Goal: Task Accomplishment & Management: Manage account settings

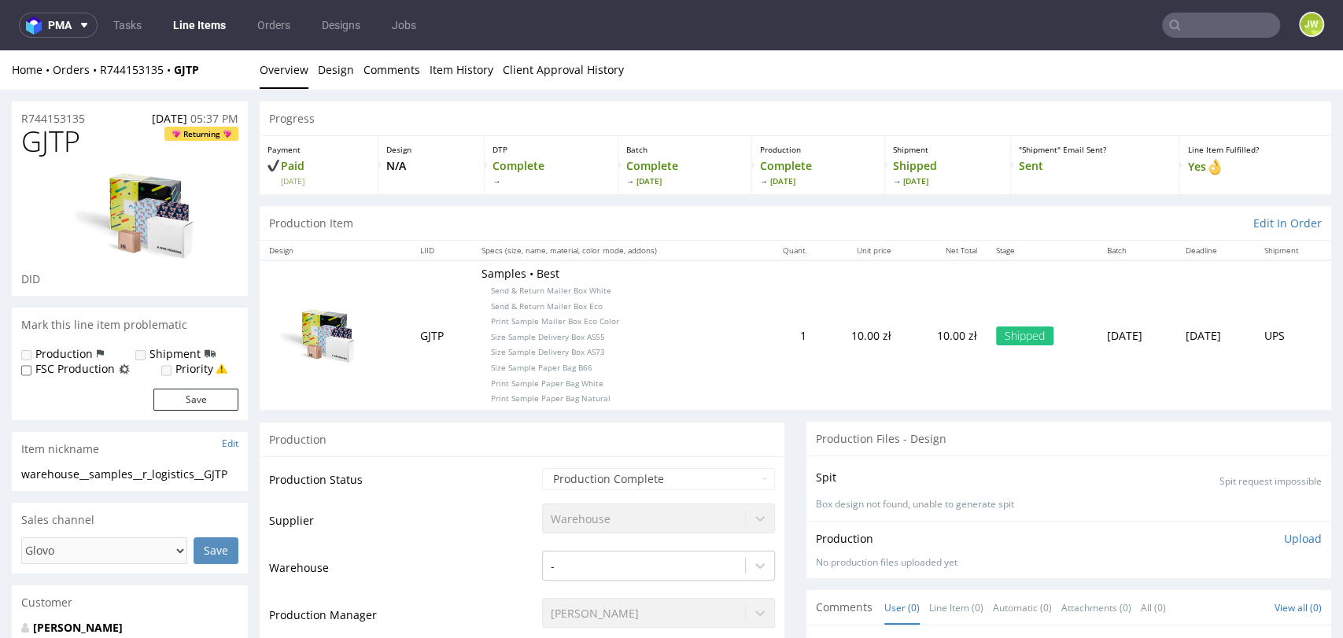
click at [193, 29] on link "Line Items" at bounding box center [200, 25] width 72 height 25
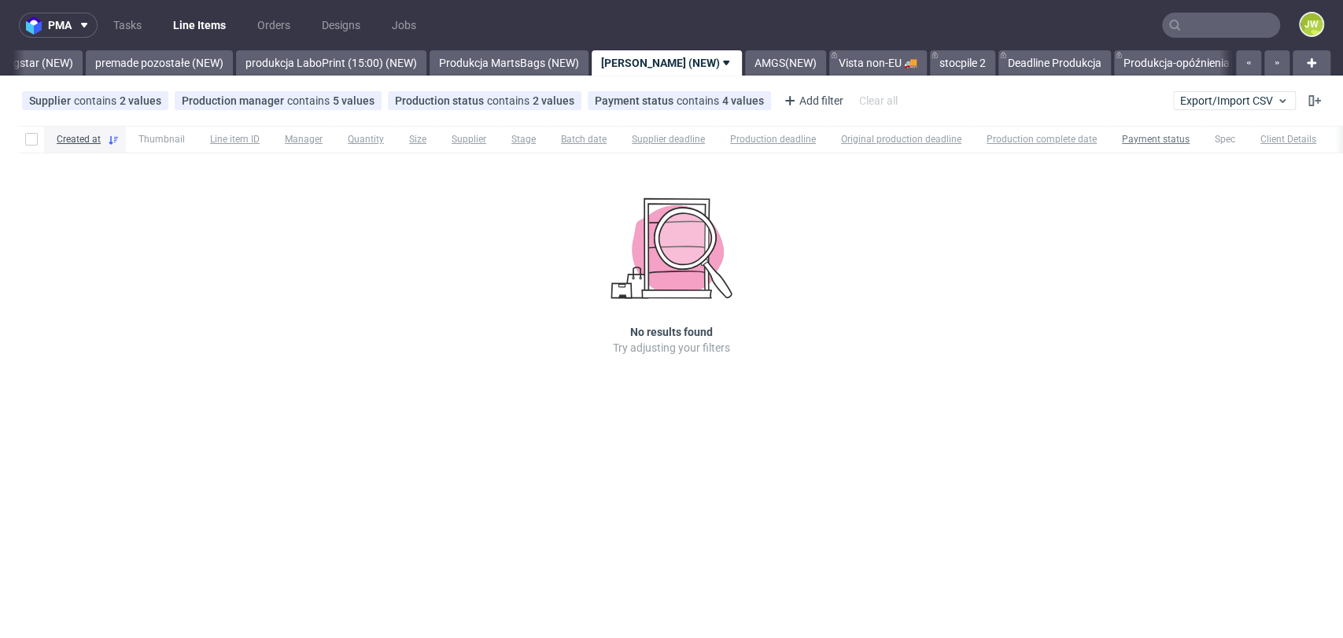
scroll to position [0, 3640]
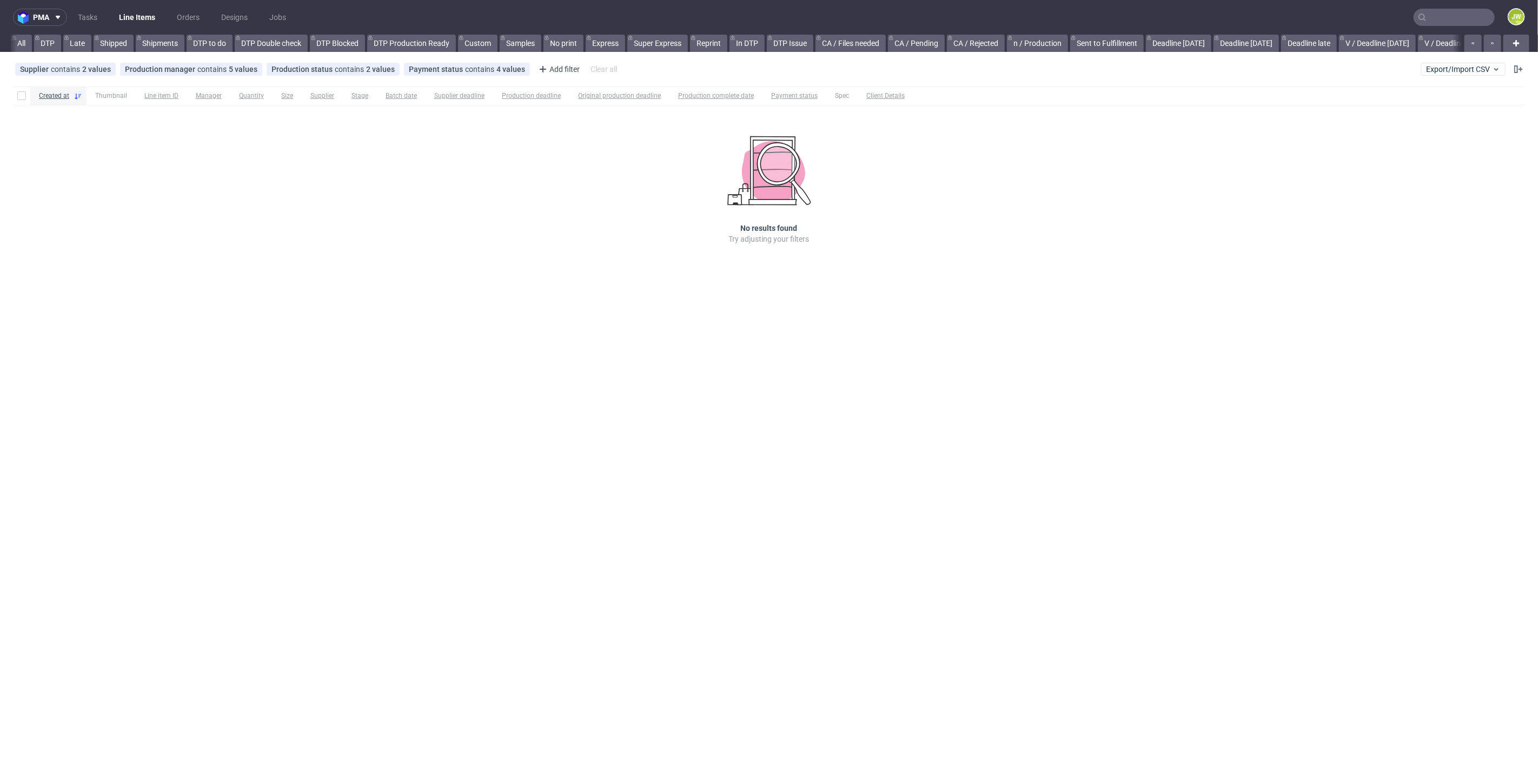
scroll to position [0, 2193]
click at [56, 38] on link "Produkcja Epacking (NEW)" at bounding box center [83, 43] width 102 height 17
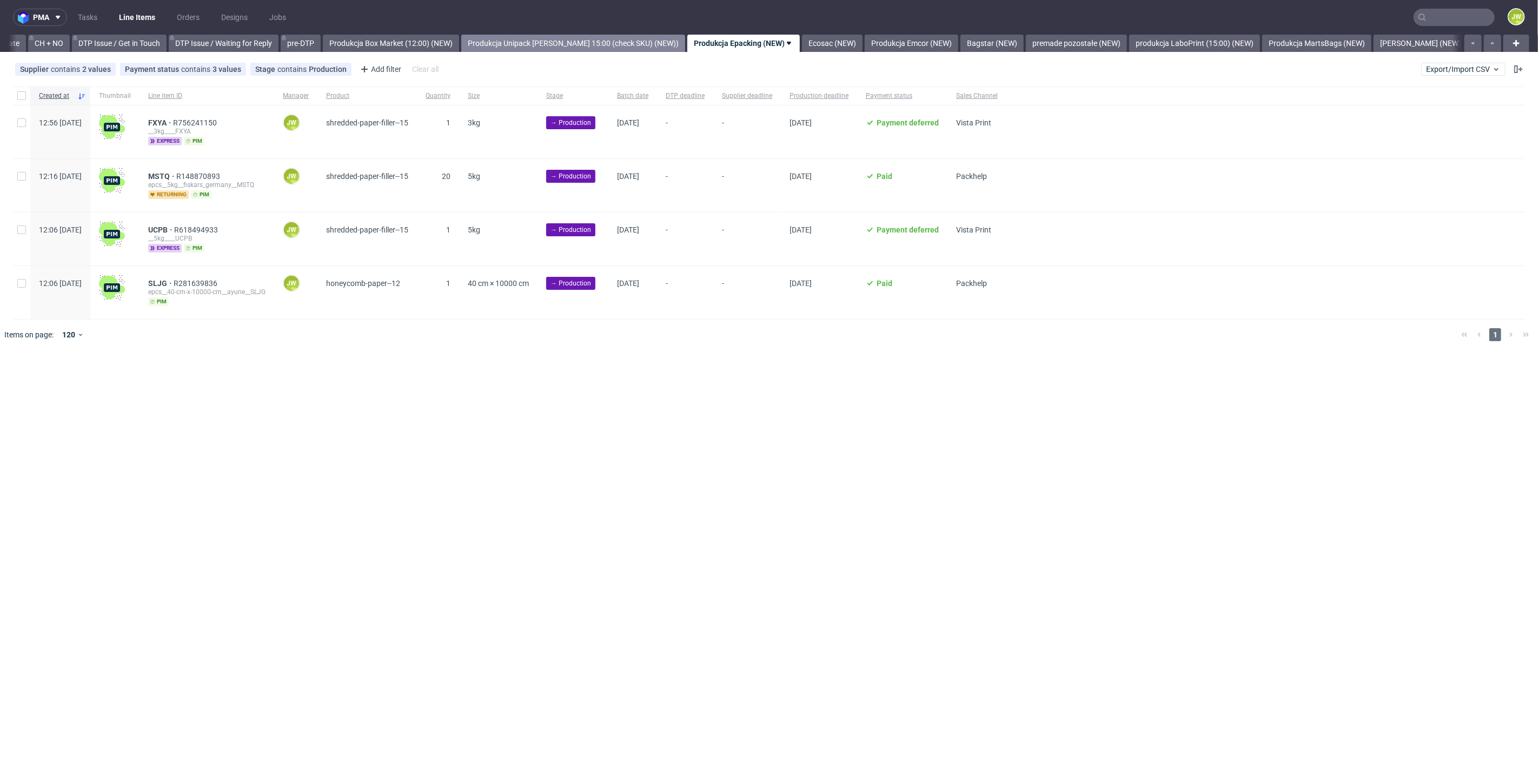
click at [516, 45] on link "Produkcja Unipack [PERSON_NAME] 15:00 (check SKU) (NEW))" at bounding box center [573, 43] width 224 height 17
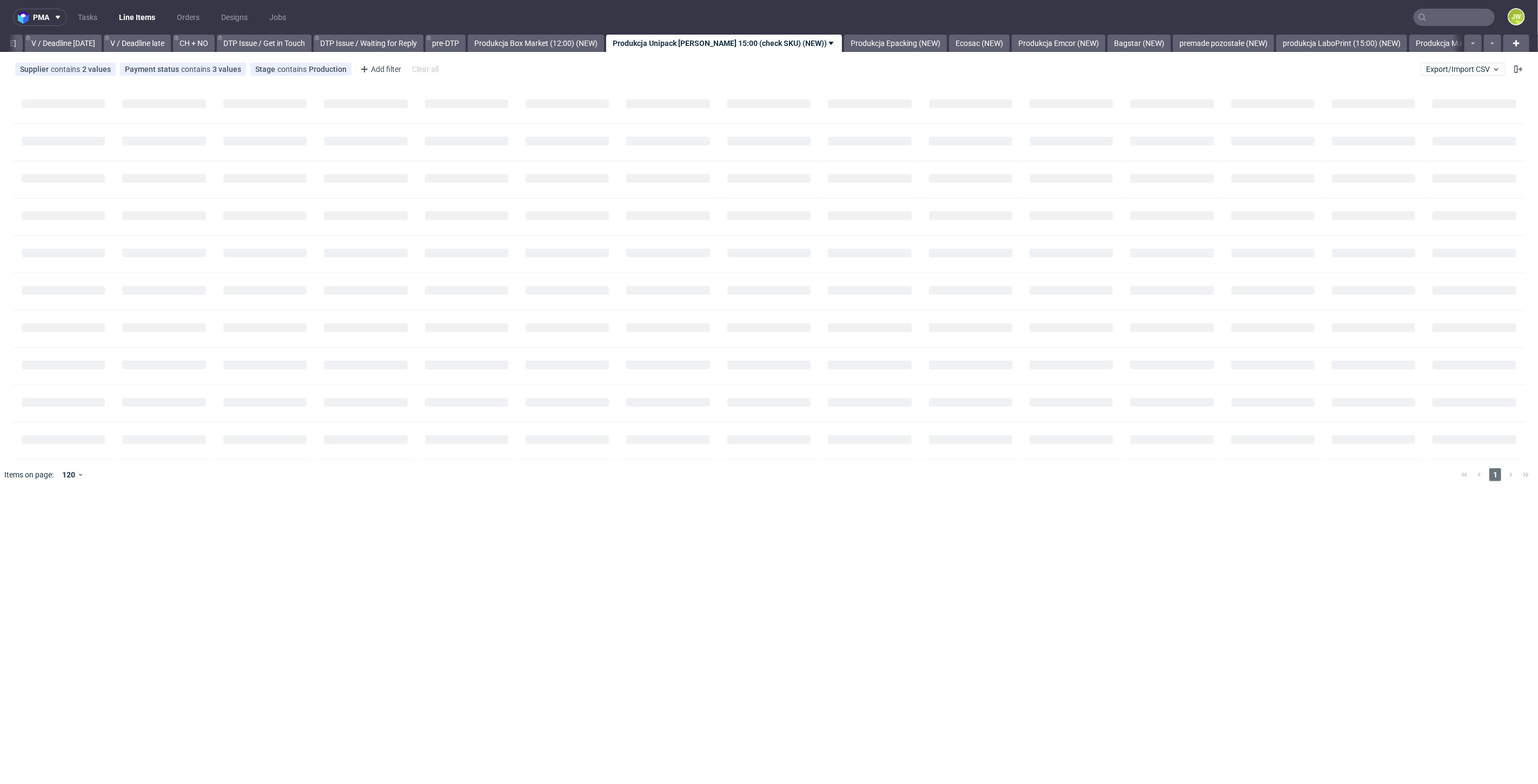
scroll to position [0, 1392]
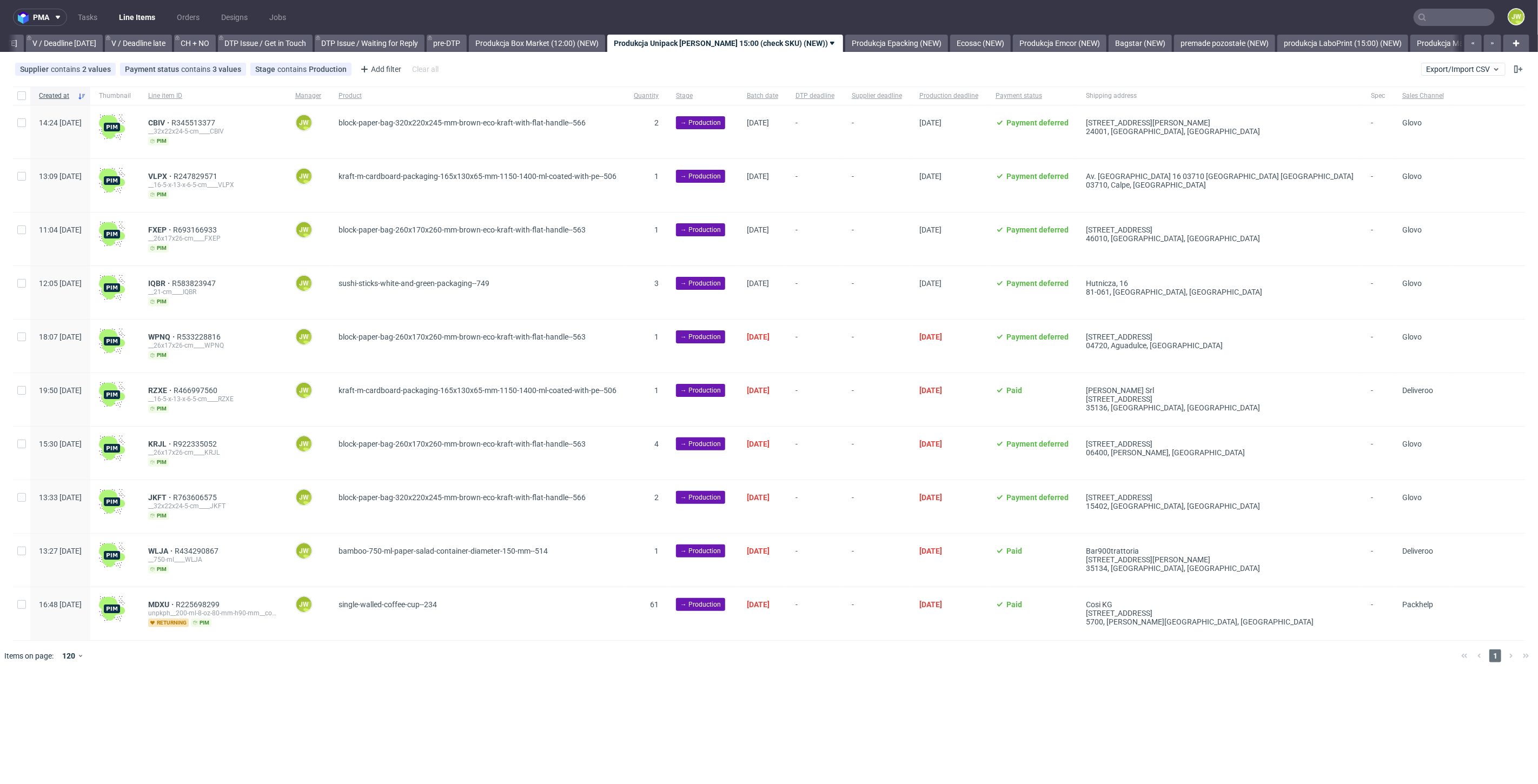
click at [17, 98] on div at bounding box center [21, 96] width 17 height 19
checkbox input "true"
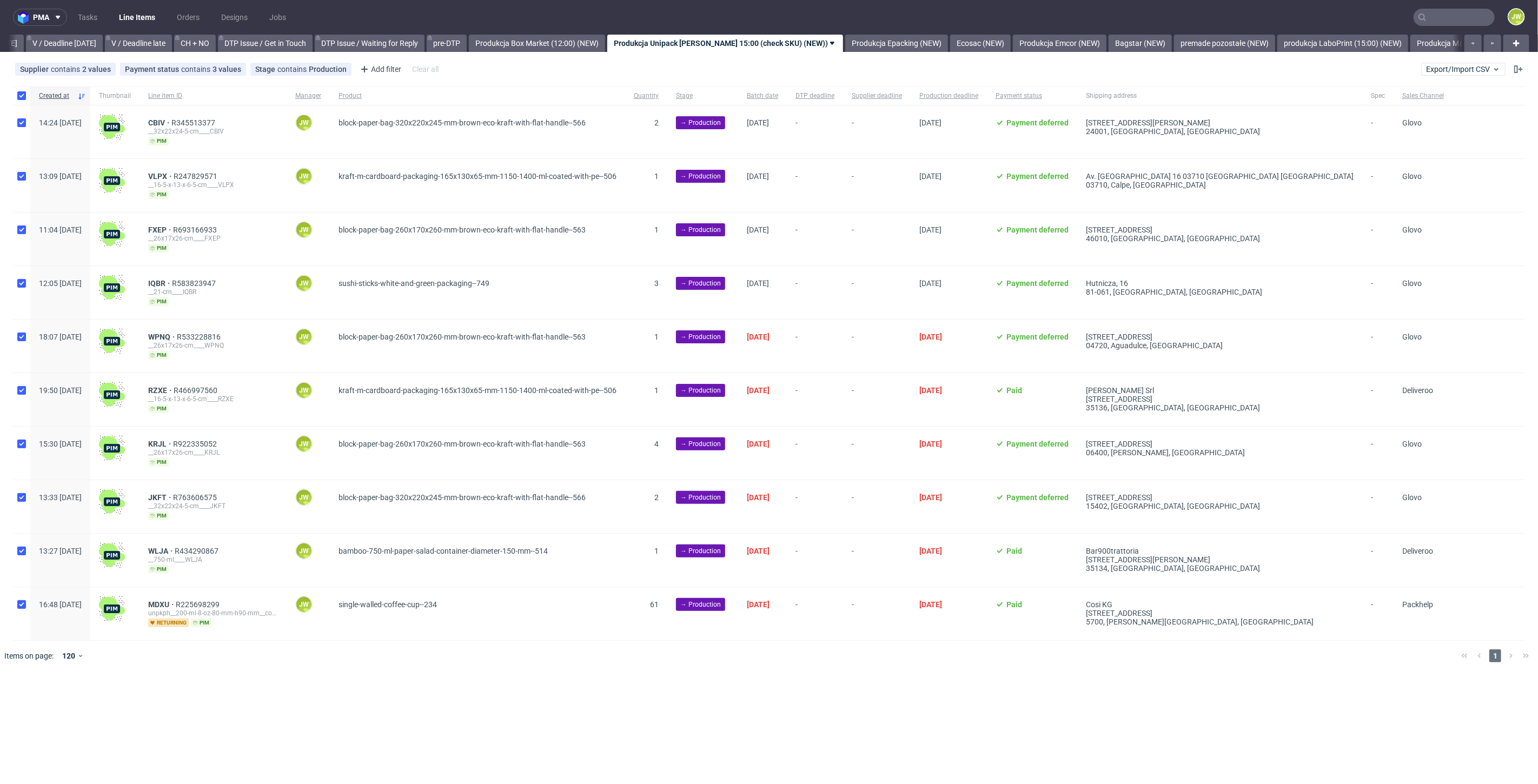
checkbox input "true"
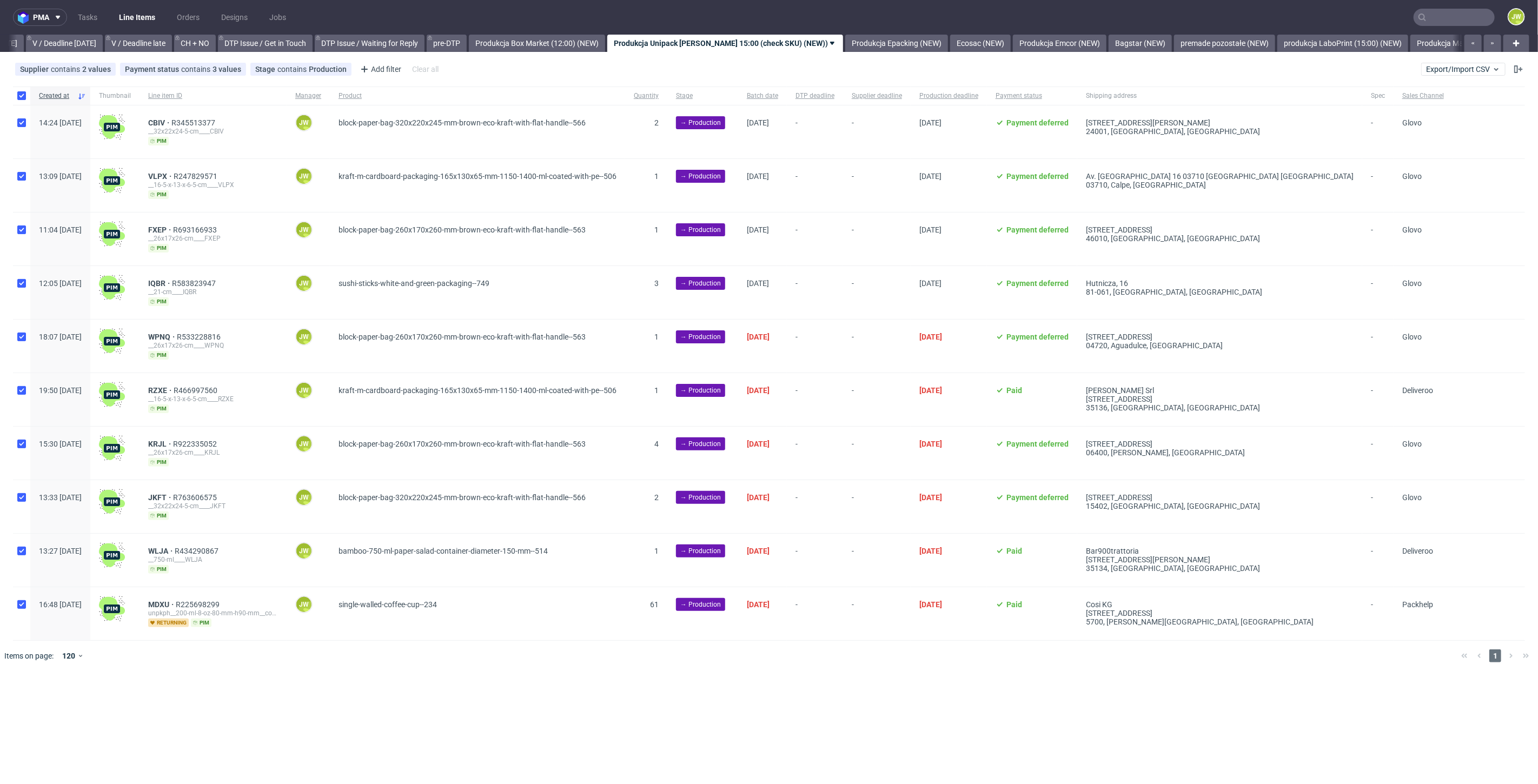
checkbox input "true"
click at [179, 698] on span "Change batch date" at bounding box center [190, 704] width 65 height 11
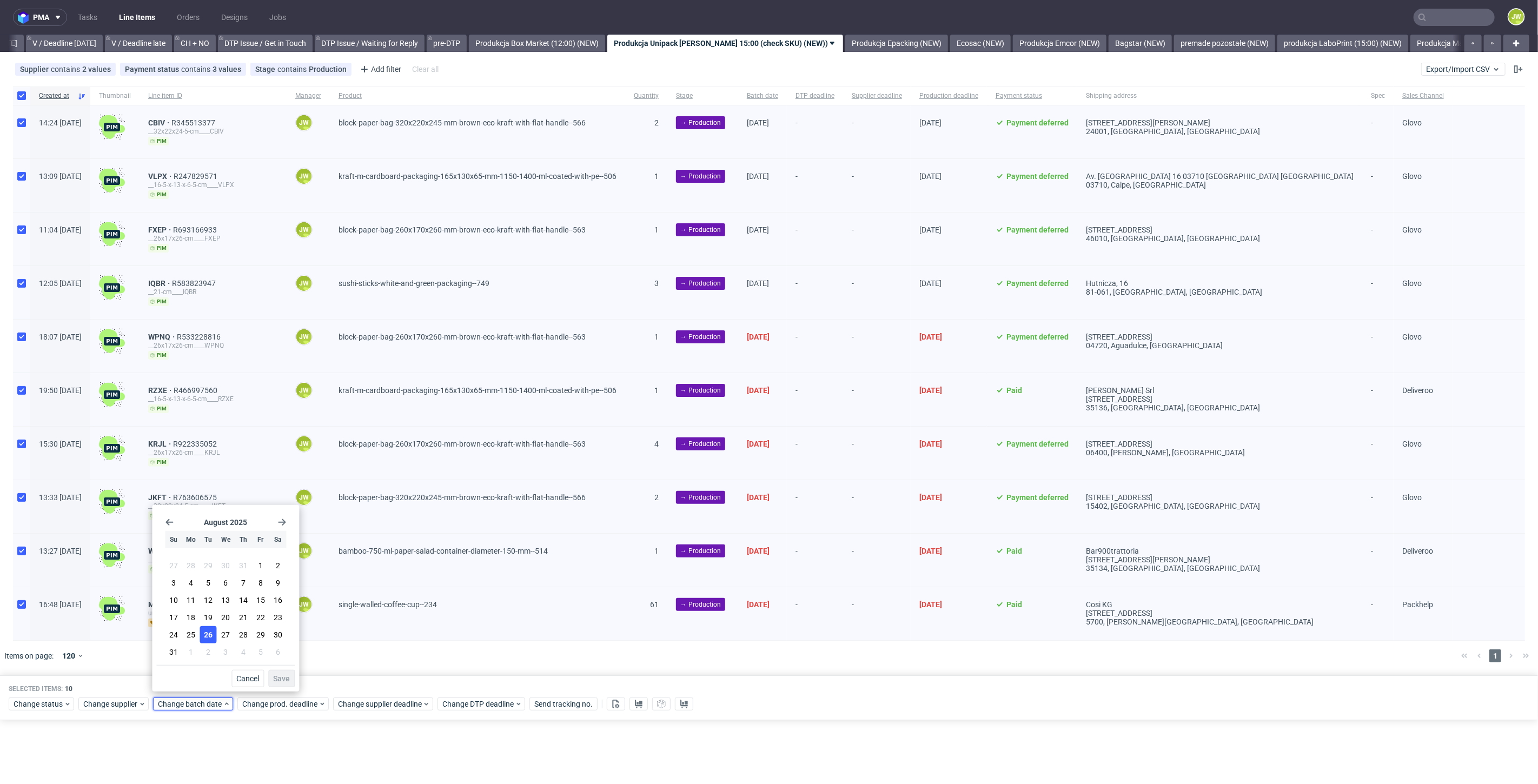
click at [206, 642] on button "26" at bounding box center [208, 634] width 17 height 17
click at [283, 681] on span "Save" at bounding box center [281, 678] width 17 height 8
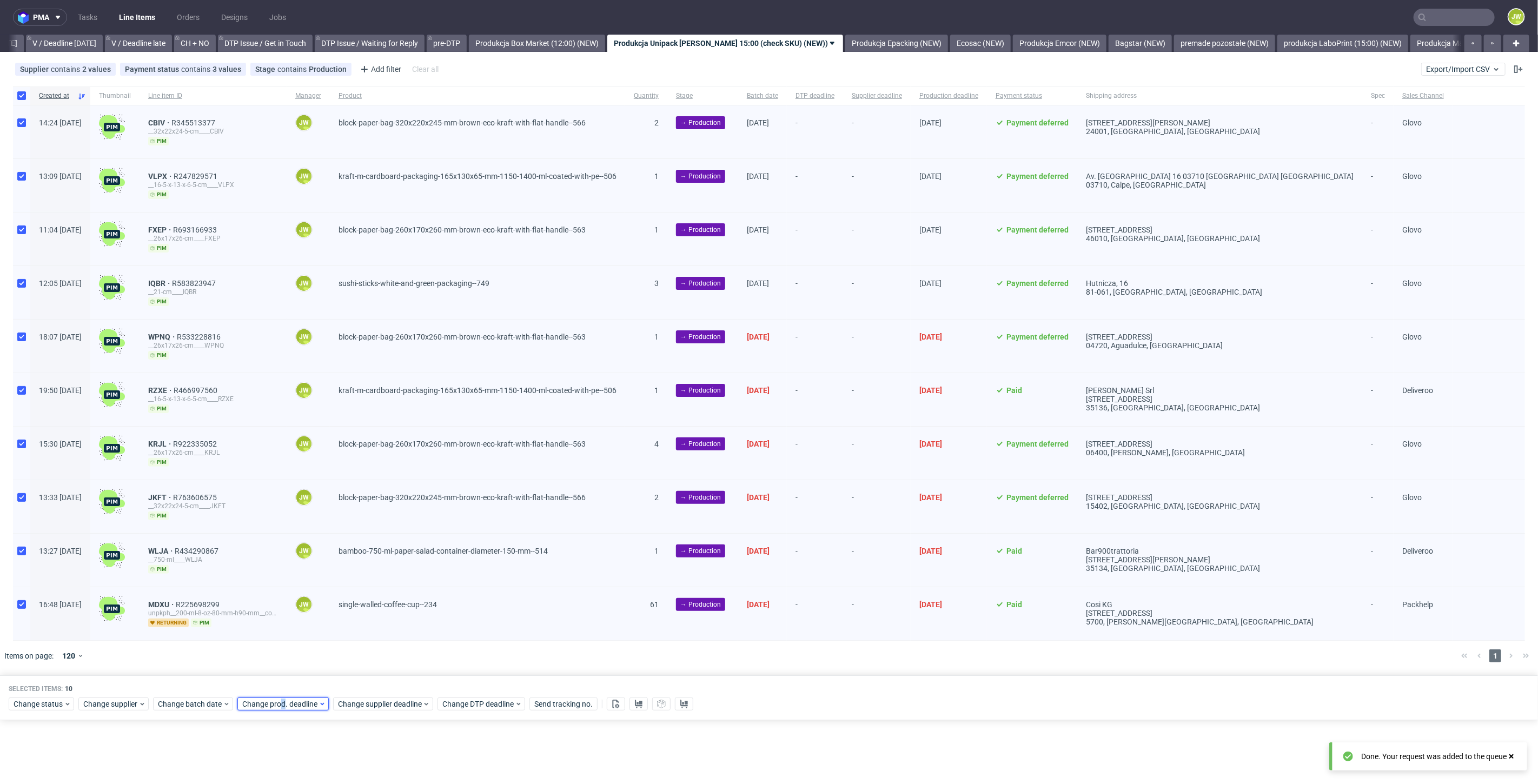
click at [281, 700] on span "Change prod. deadline" at bounding box center [280, 704] width 76 height 11
click at [308, 634] on span "27" at bounding box center [309, 635] width 9 height 11
click at [361, 681] on span "Save" at bounding box center [365, 678] width 17 height 8
click at [358, 705] on span "Change supplier deadline" at bounding box center [380, 704] width 85 height 11
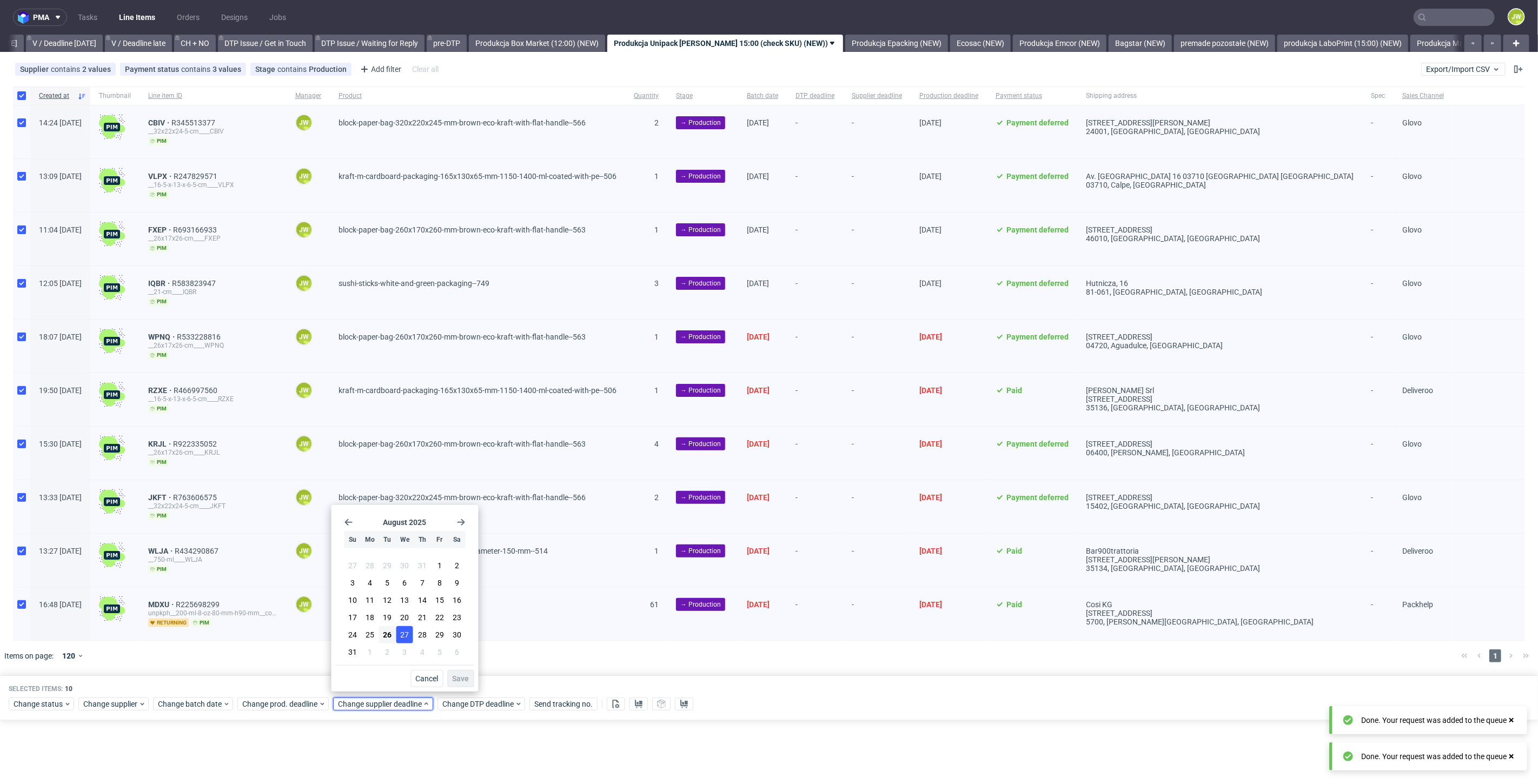
click at [404, 636] on span "27" at bounding box center [405, 635] width 9 height 11
drag, startPoint x: 462, startPoint y: 682, endPoint x: 463, endPoint y: 674, distance: 8.1
click at [463, 682] on span "Save" at bounding box center [461, 678] width 17 height 8
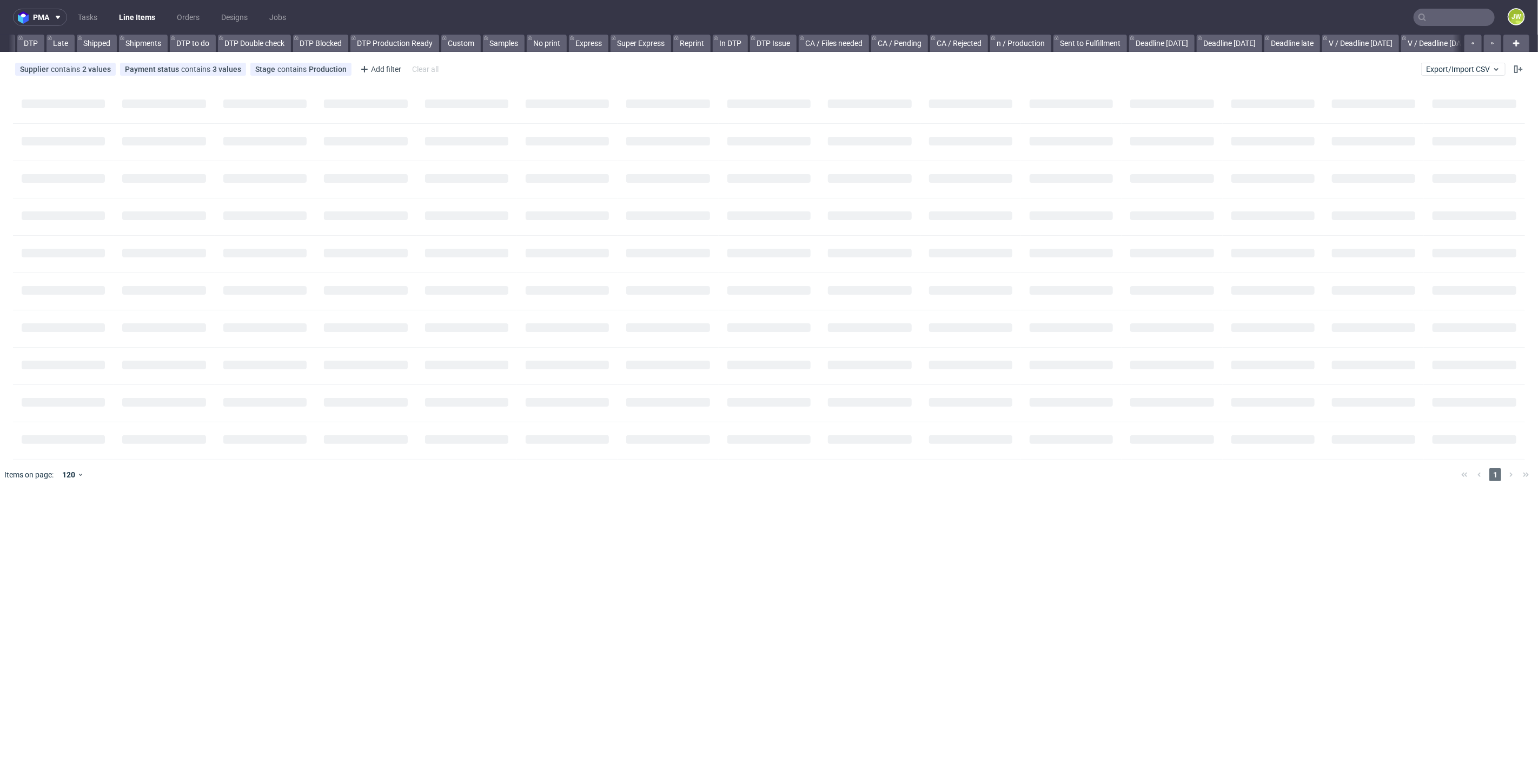
scroll to position [0, 969]
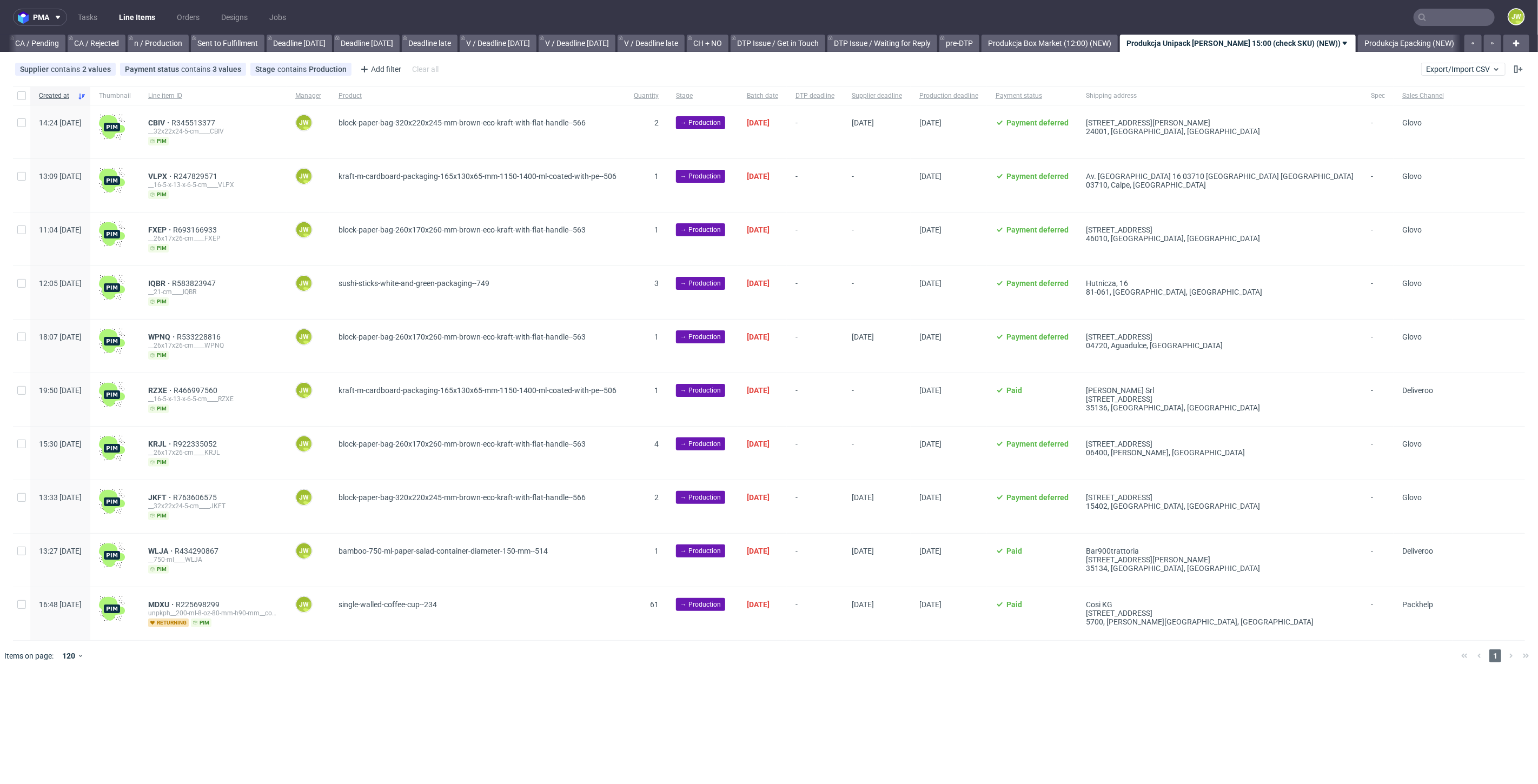
scroll to position [0, 1102]
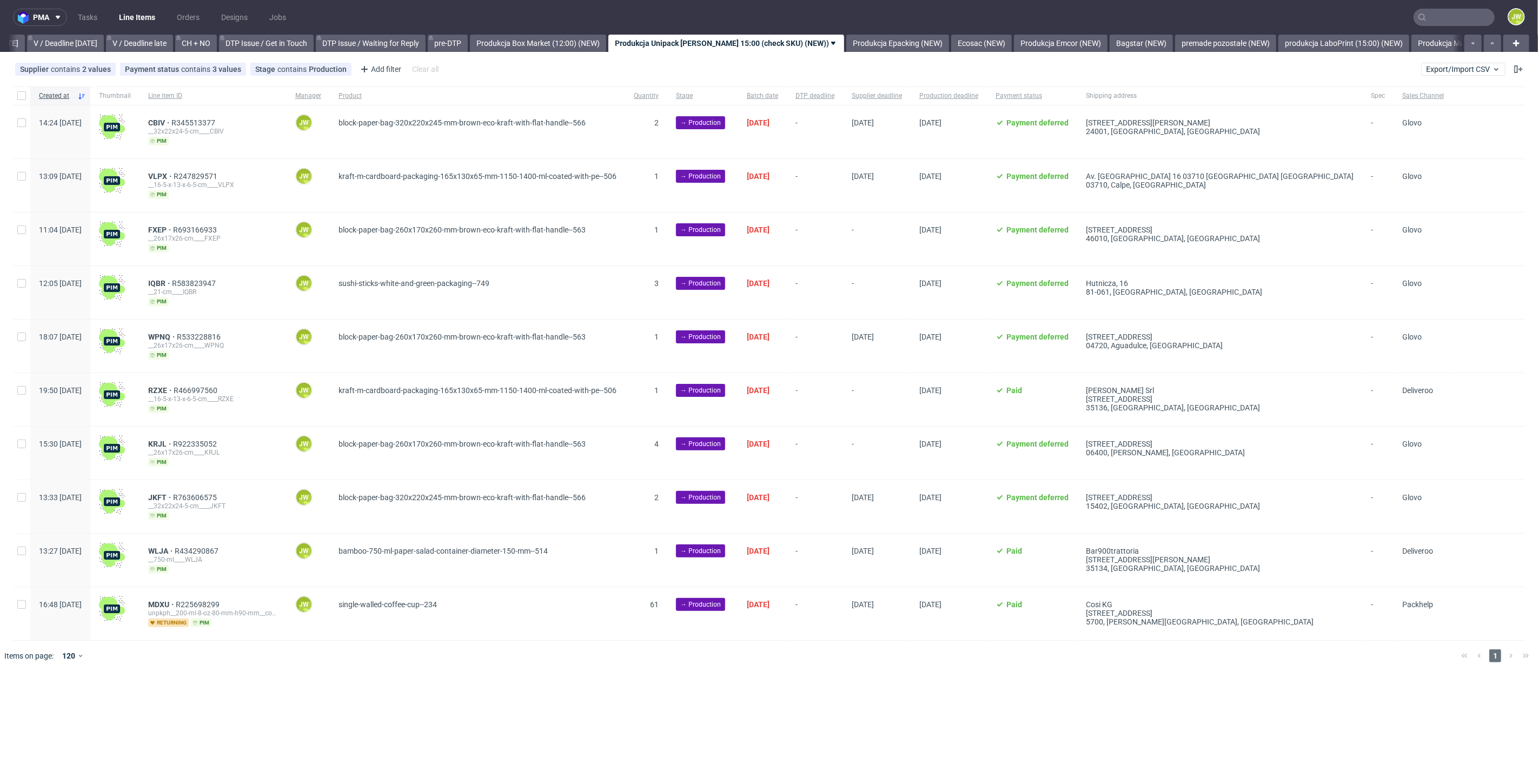
scroll to position [0, 1392]
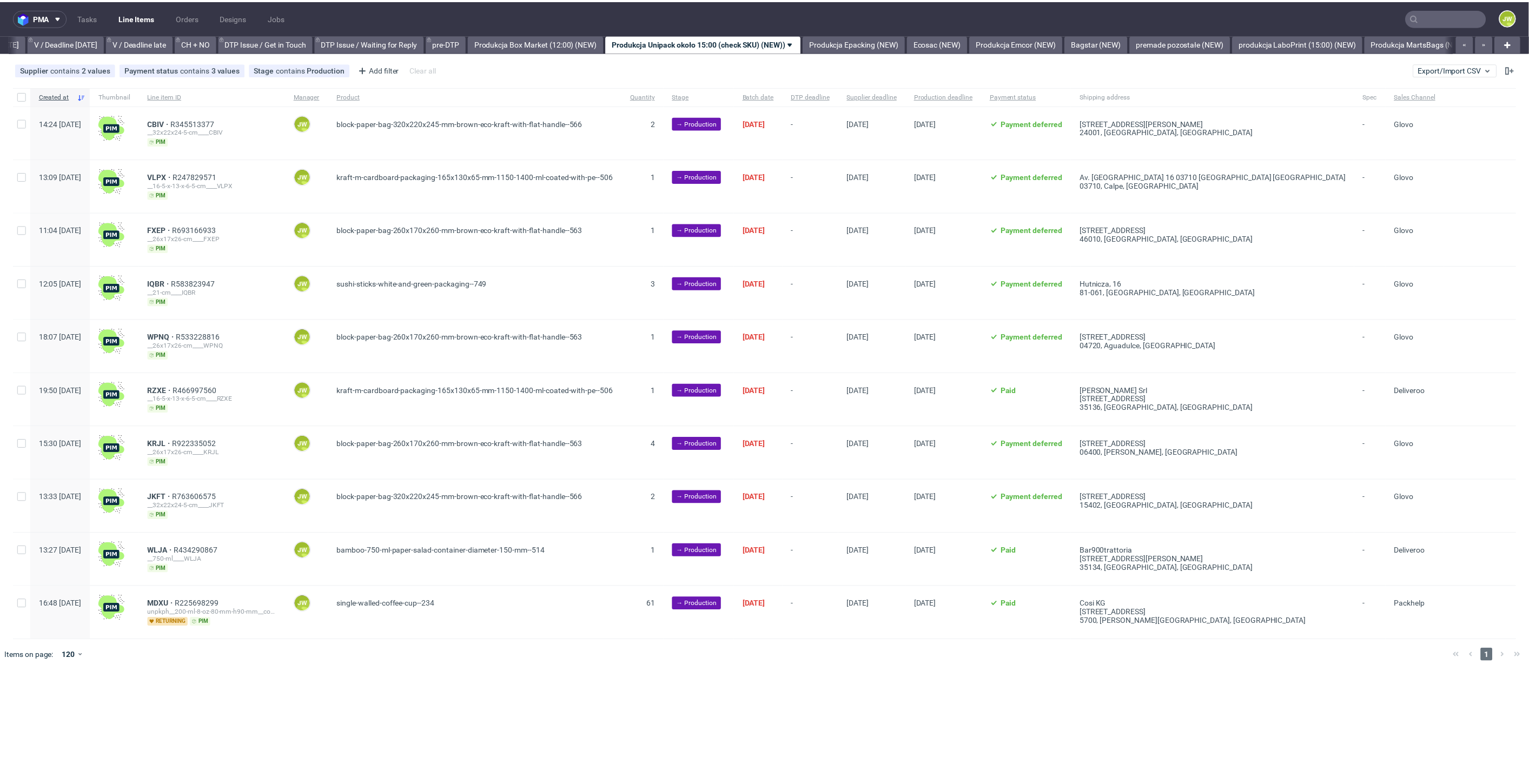
scroll to position [0, 1392]
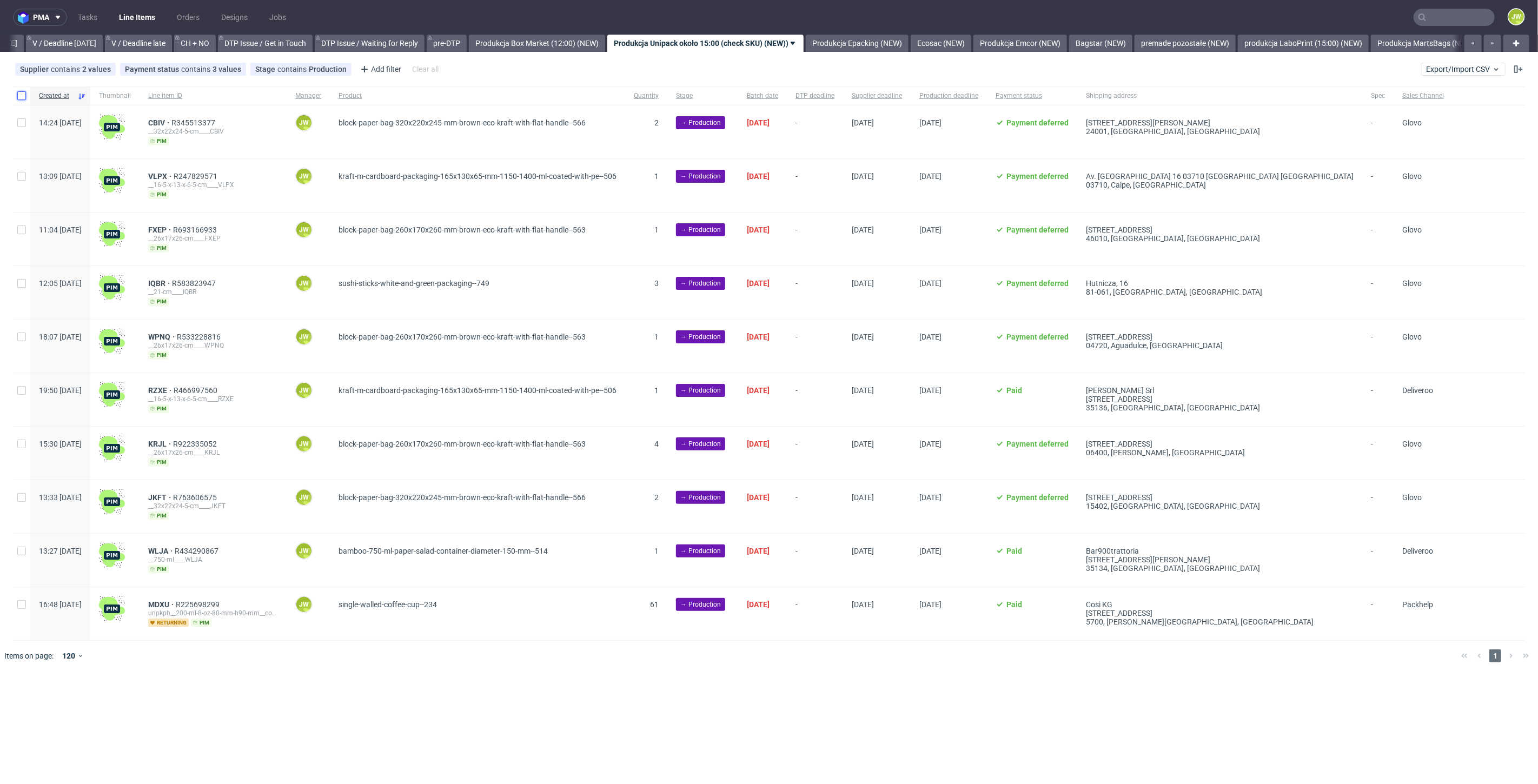
click at [21, 96] on input "checkbox" at bounding box center [21, 96] width 9 height 9
checkbox input "true"
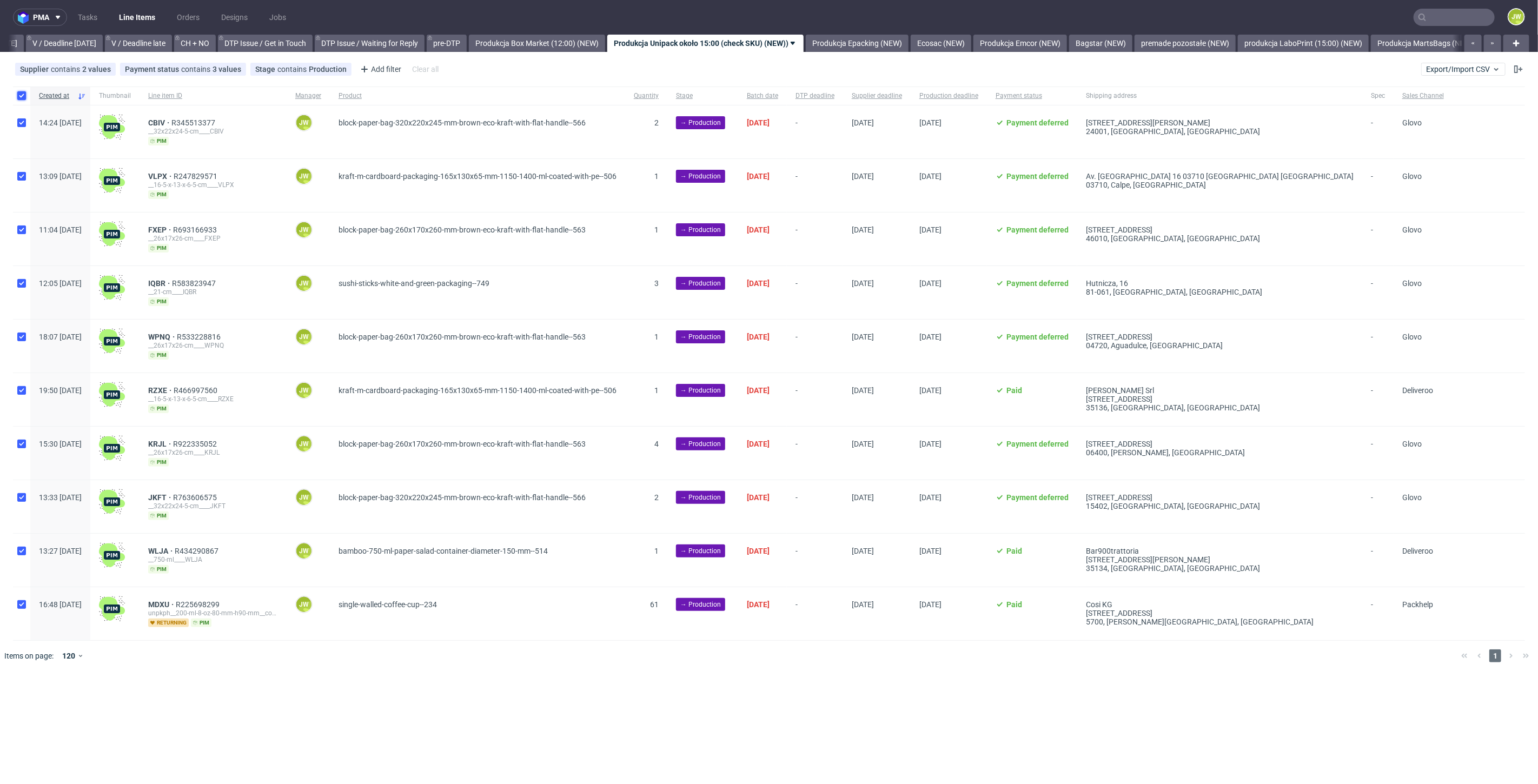
checkbox input "true"
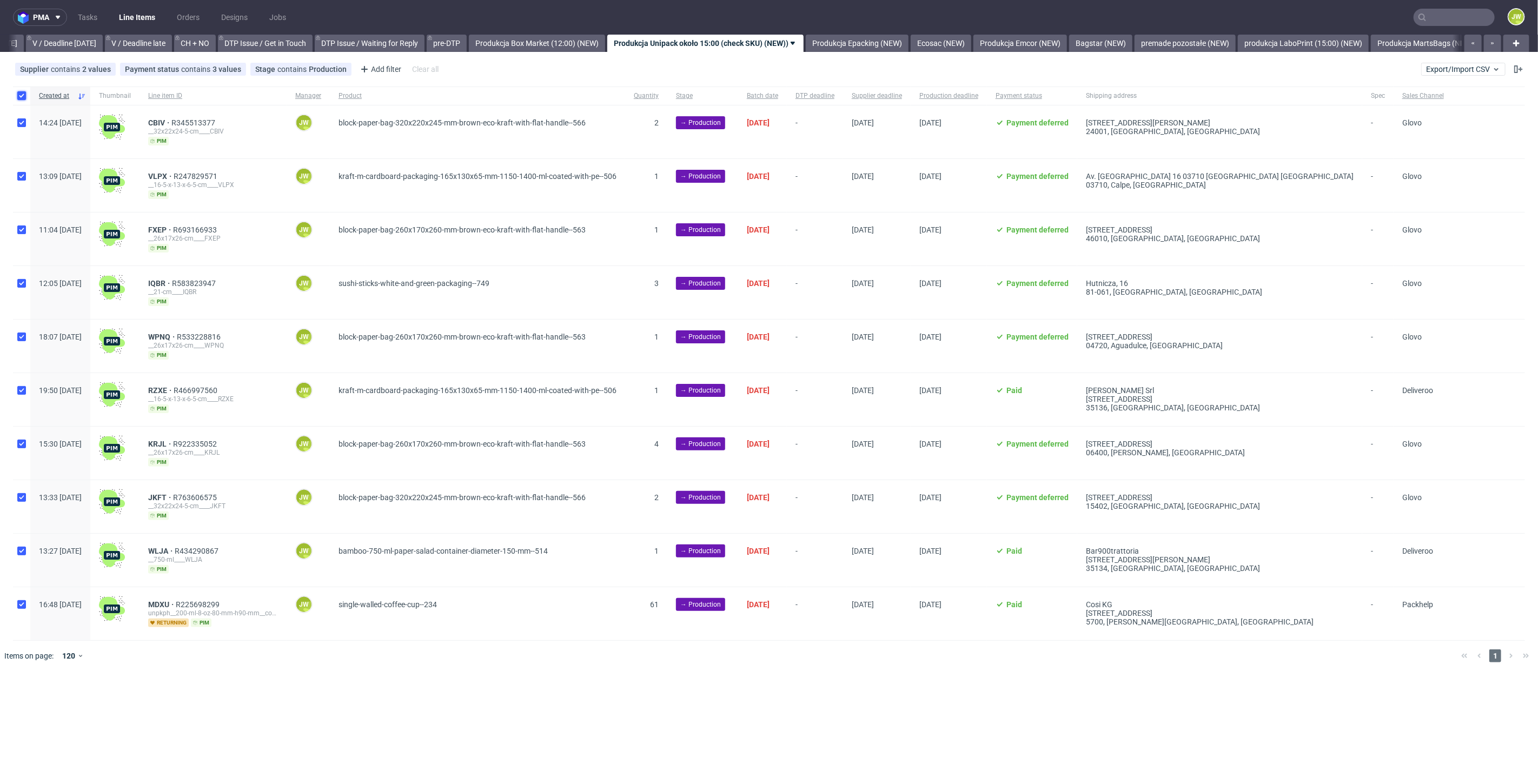
checkbox input "true"
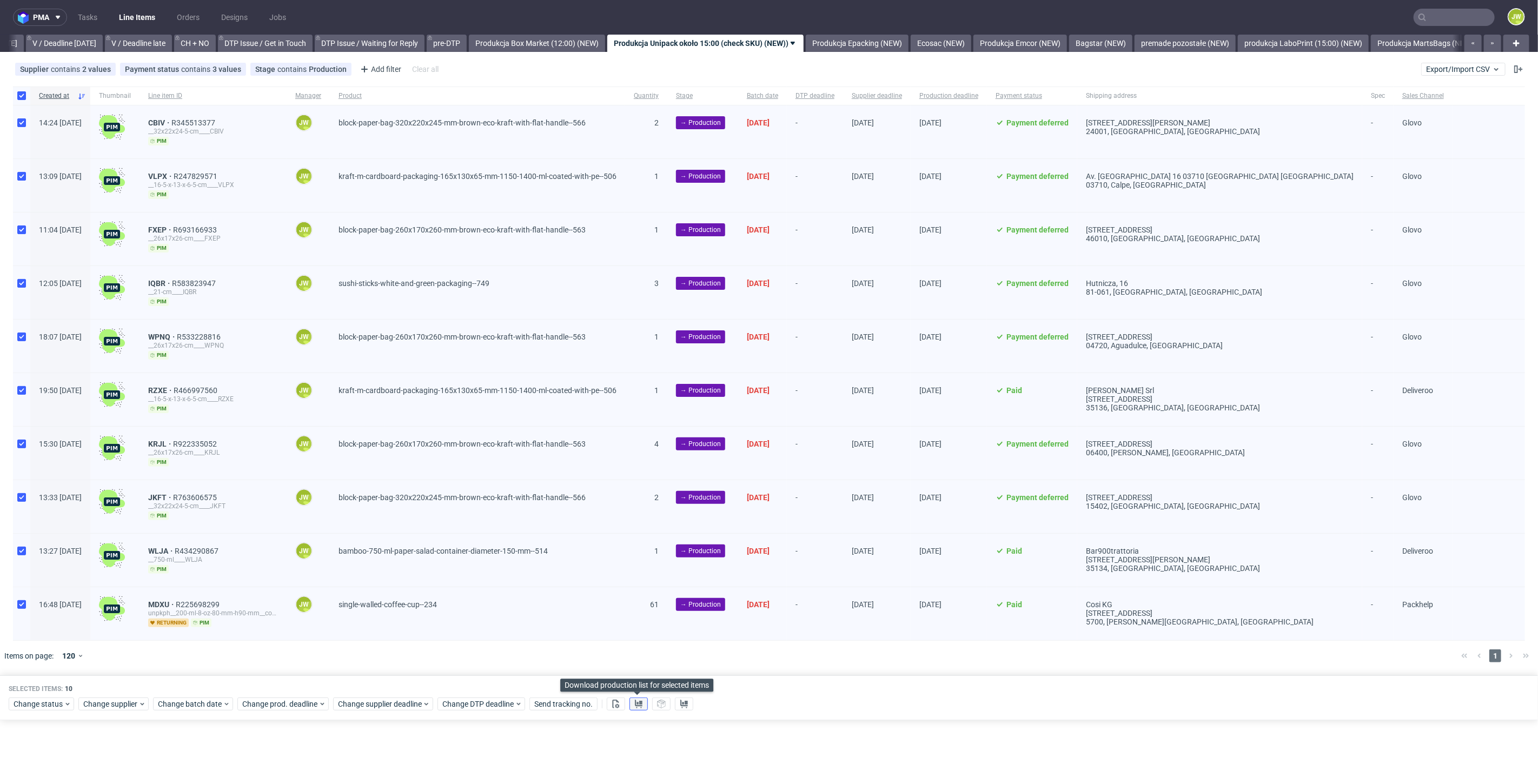
click at [635, 702] on icon at bounding box center [639, 704] width 9 height 9
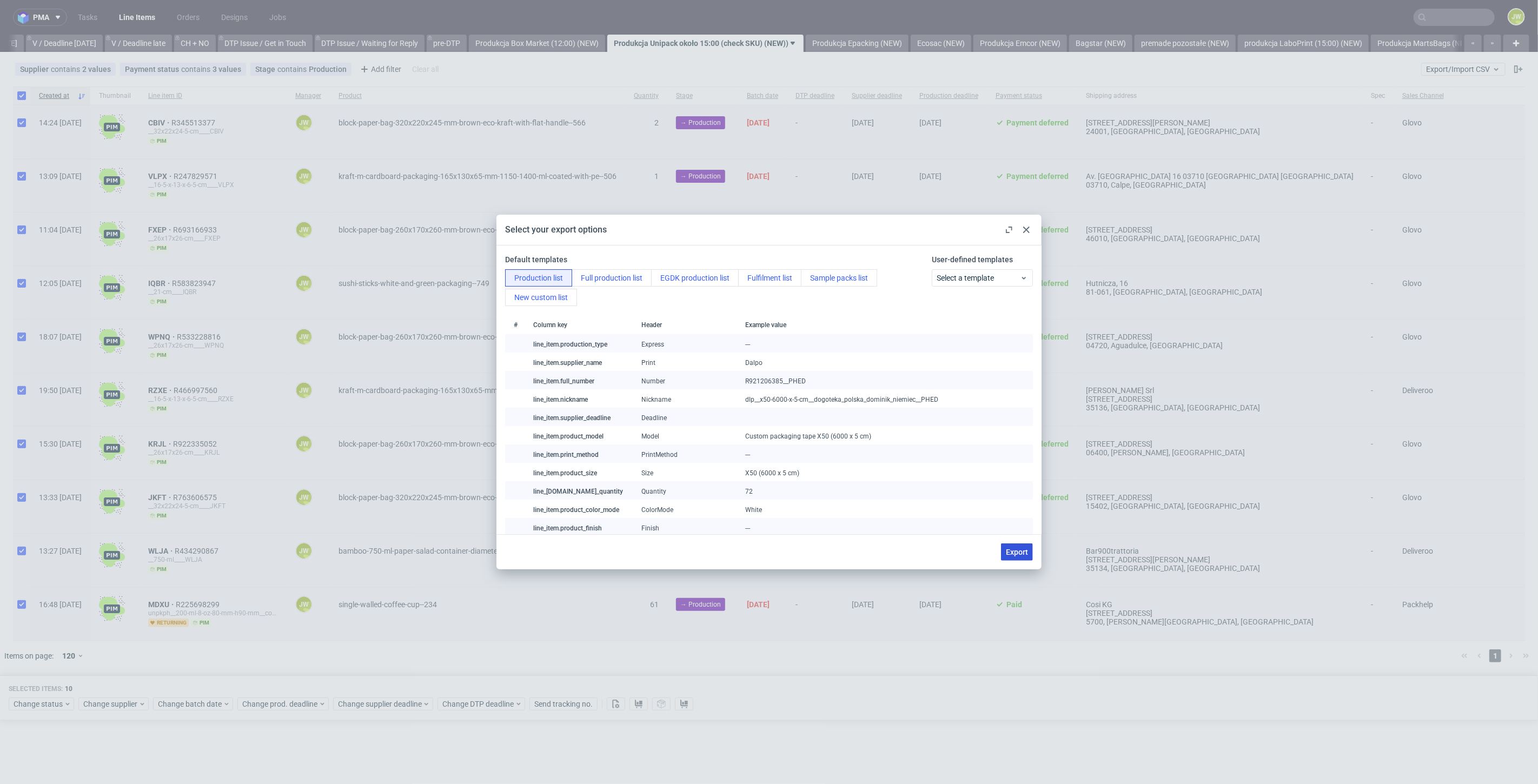
click at [1019, 548] on span "Export" at bounding box center [1017, 552] width 22 height 8
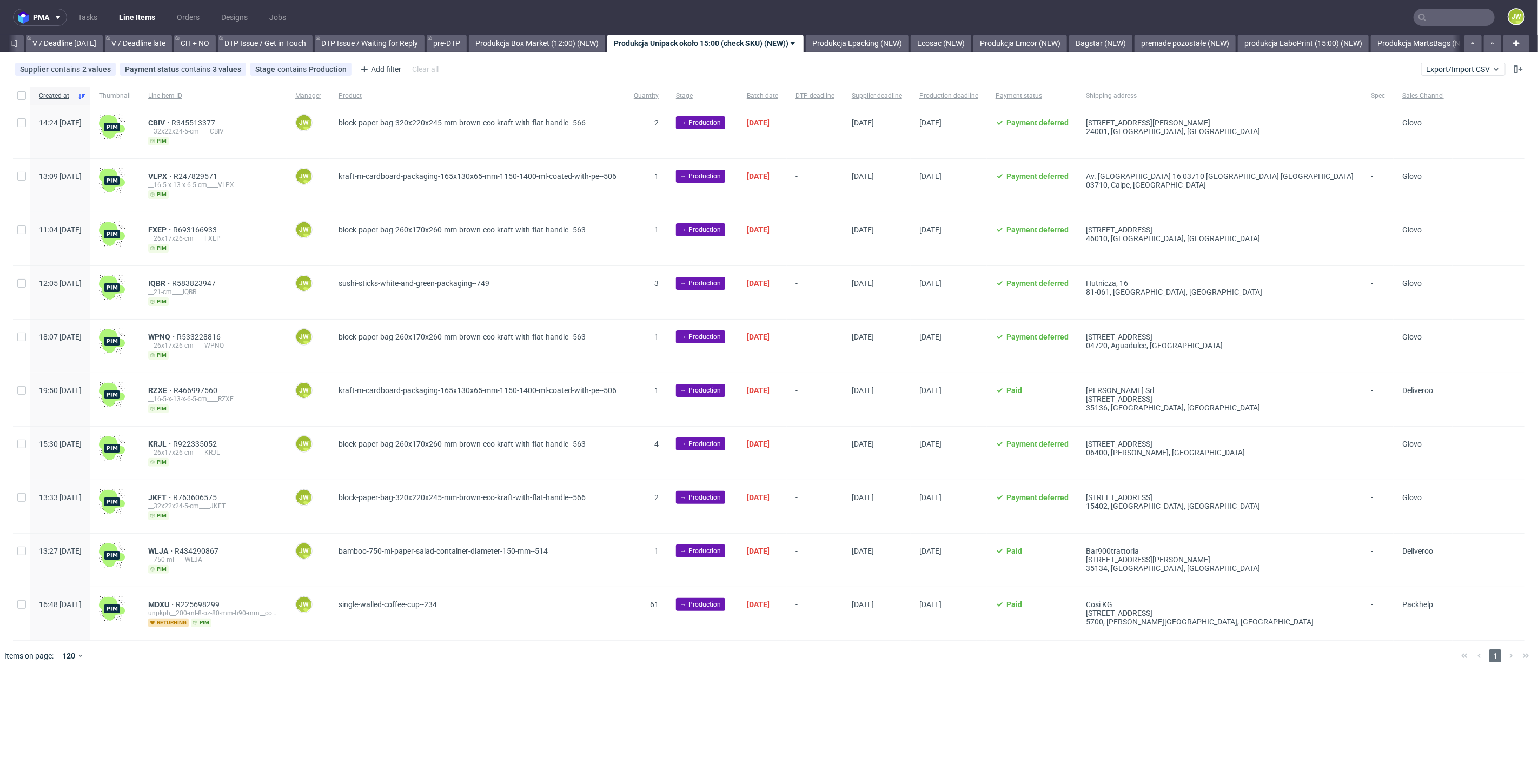
checkbox input "false"
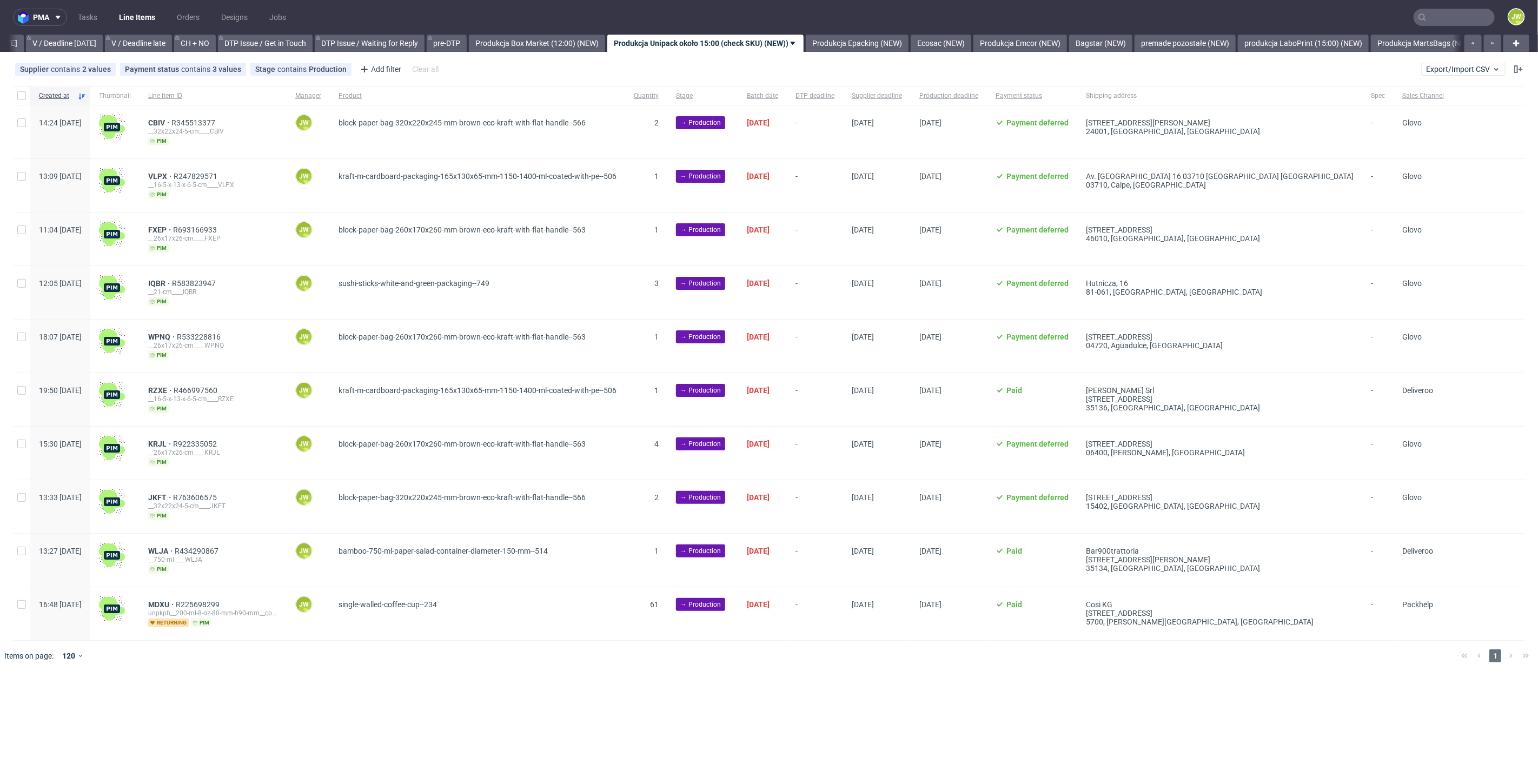
checkbox input "false"
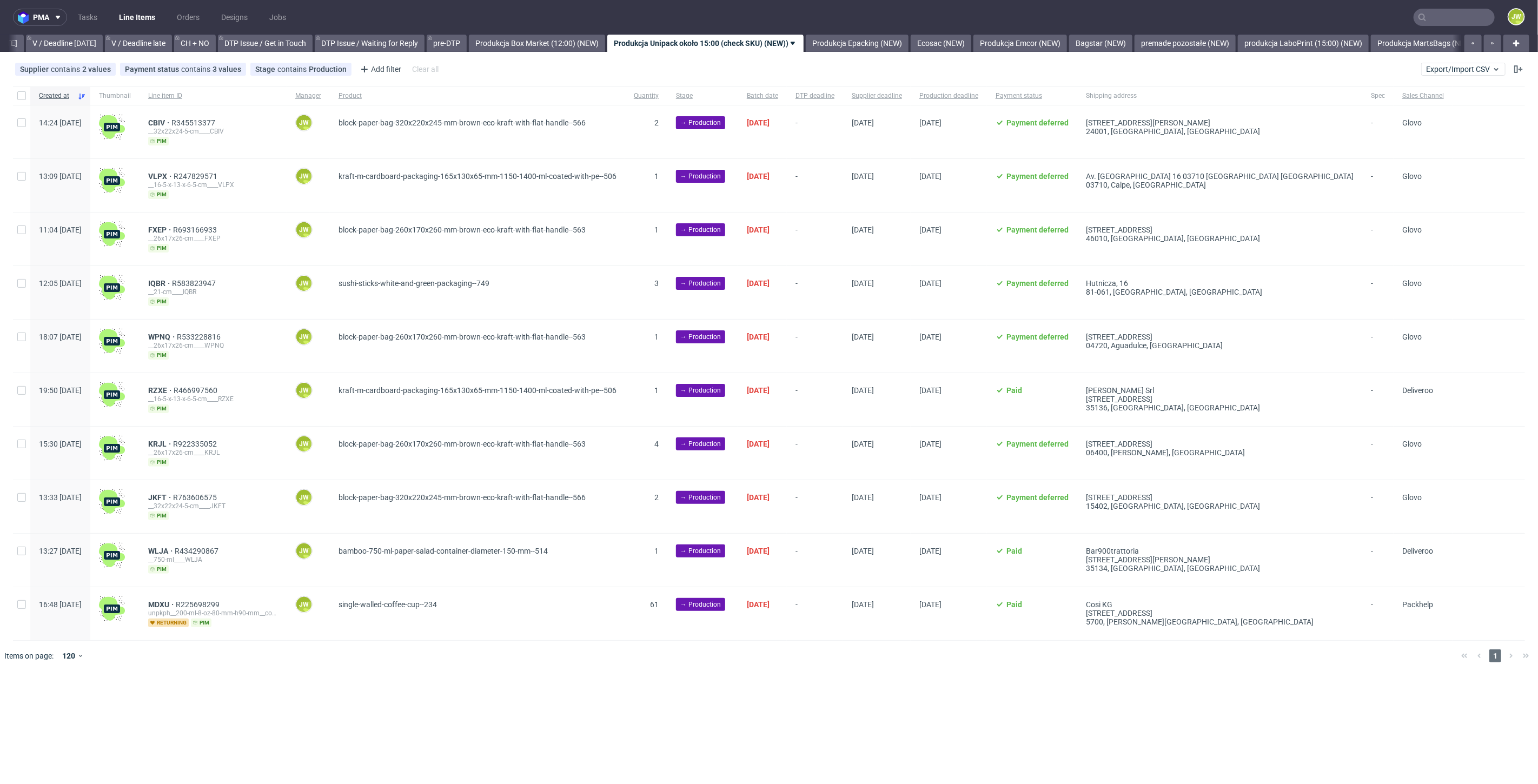
checkbox input "false"
click at [14, 98] on div at bounding box center [21, 96] width 17 height 19
checkbox input "true"
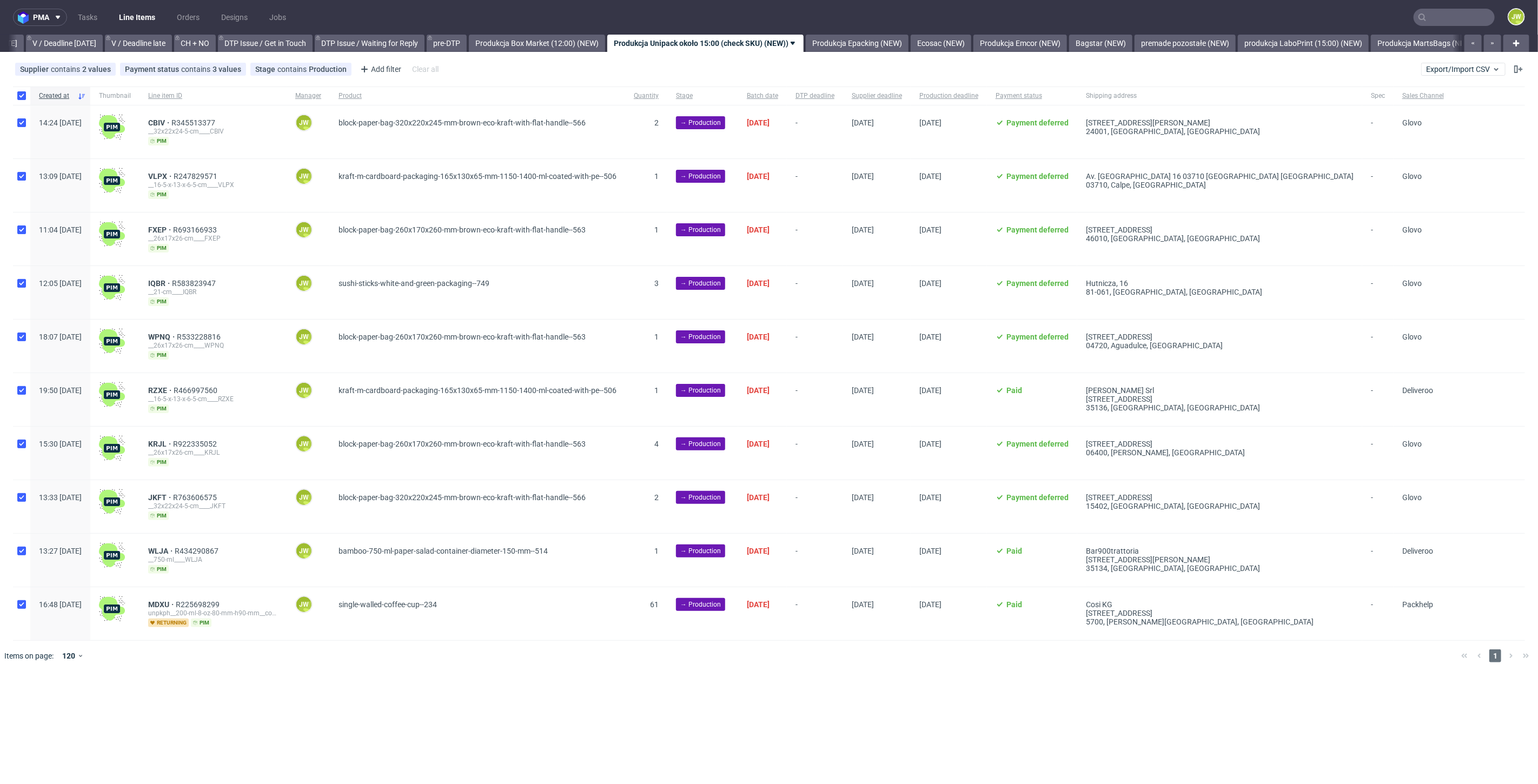
checkbox input "true"
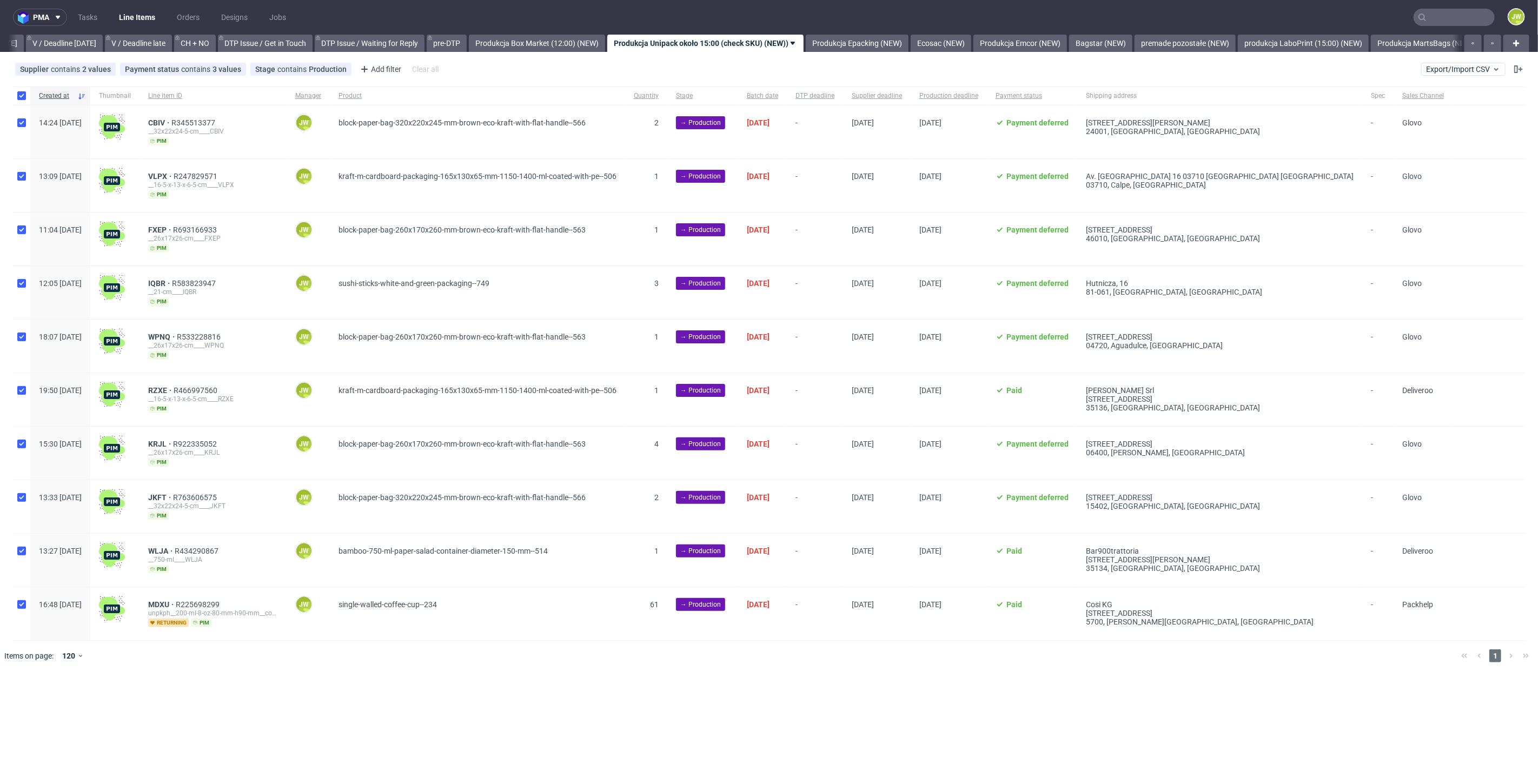
checkbox input "true"
click at [54, 698] on span "Change status" at bounding box center [39, 704] width 50 height 11
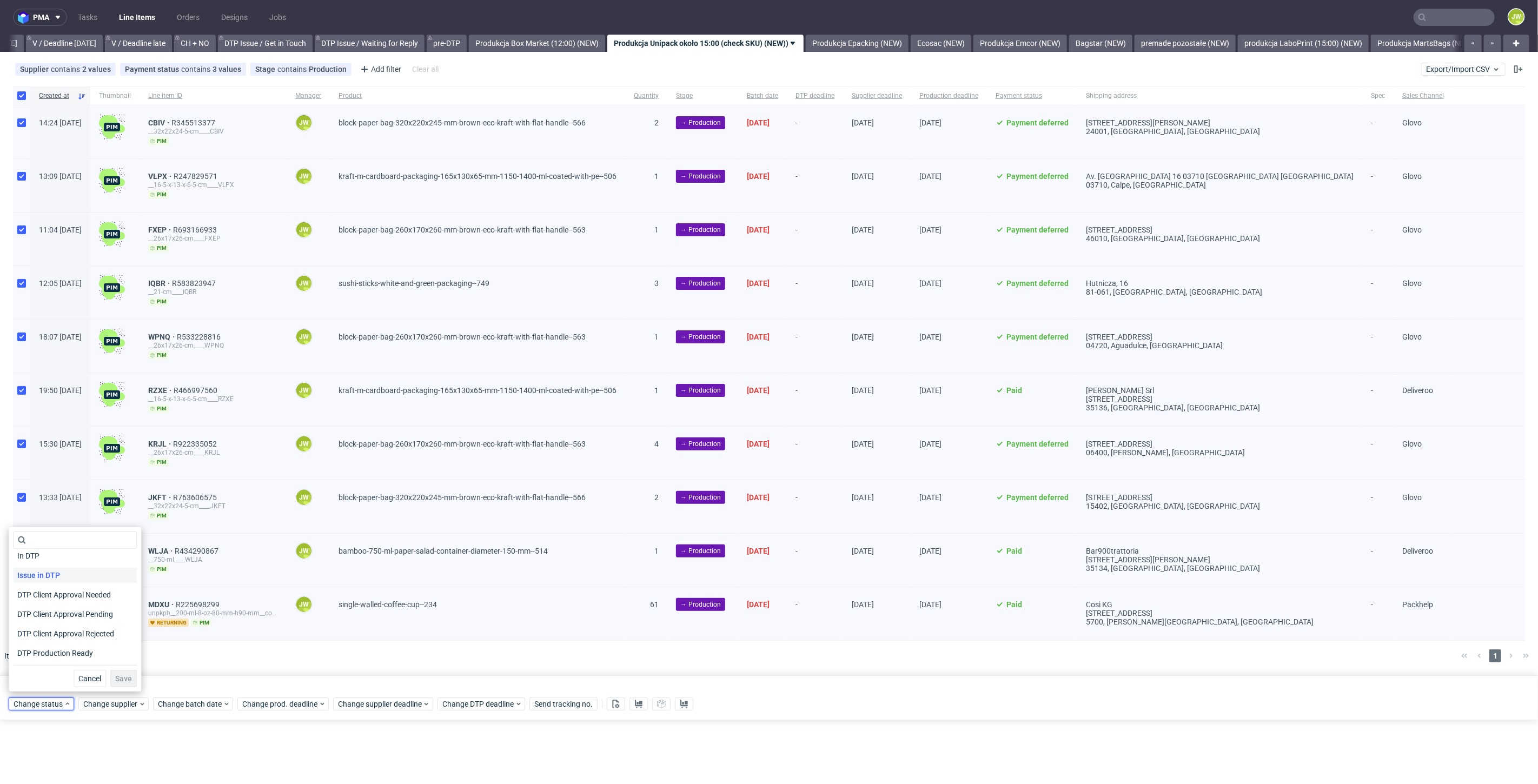
scroll to position [120, 0]
click at [37, 596] on span "In Production" at bounding box center [40, 598] width 54 height 15
click at [116, 676] on span "Save" at bounding box center [124, 678] width 17 height 8
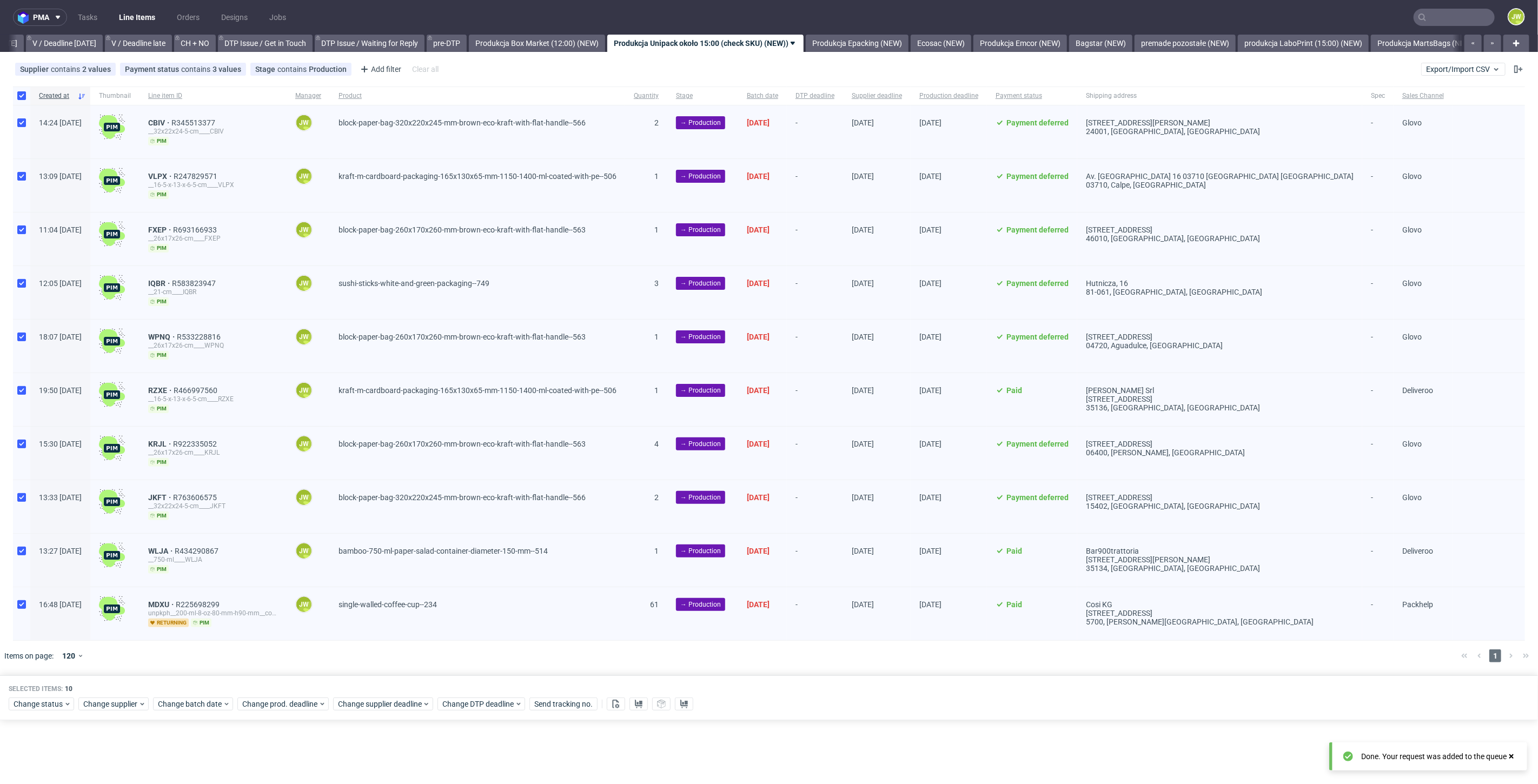
scroll to position [0, 1392]
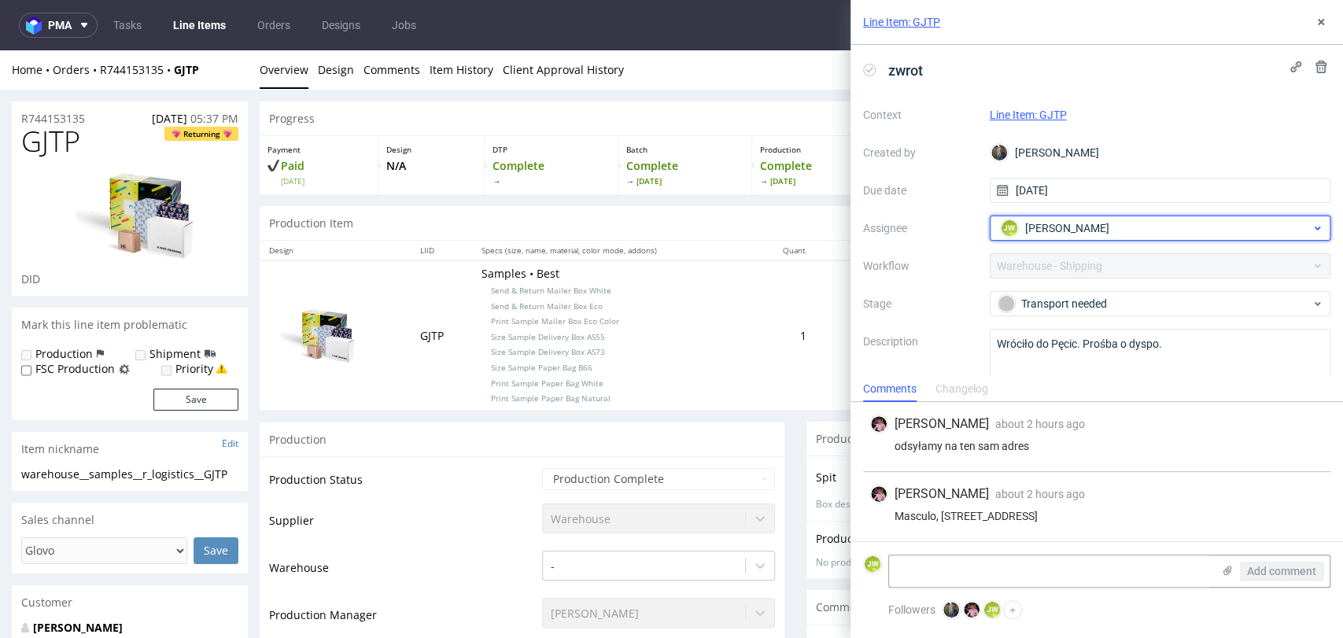
click at [1030, 227] on span "[PERSON_NAME]" at bounding box center [1067, 228] width 84 height 16
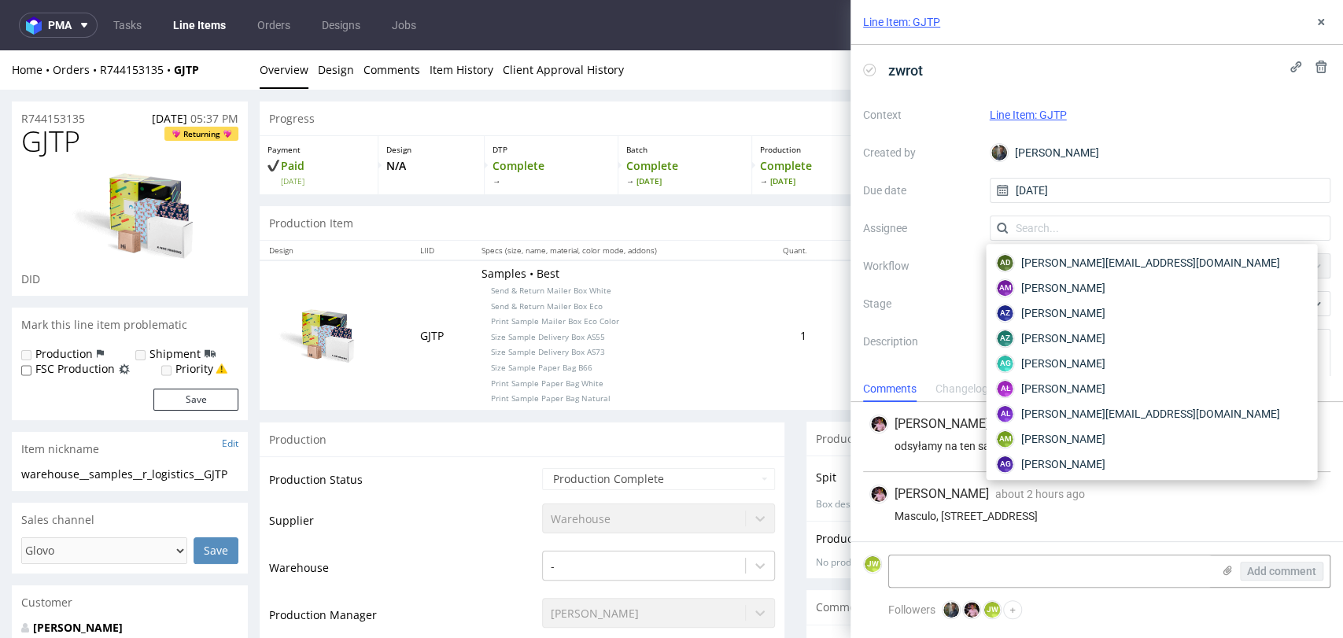
scroll to position [1335, 0]
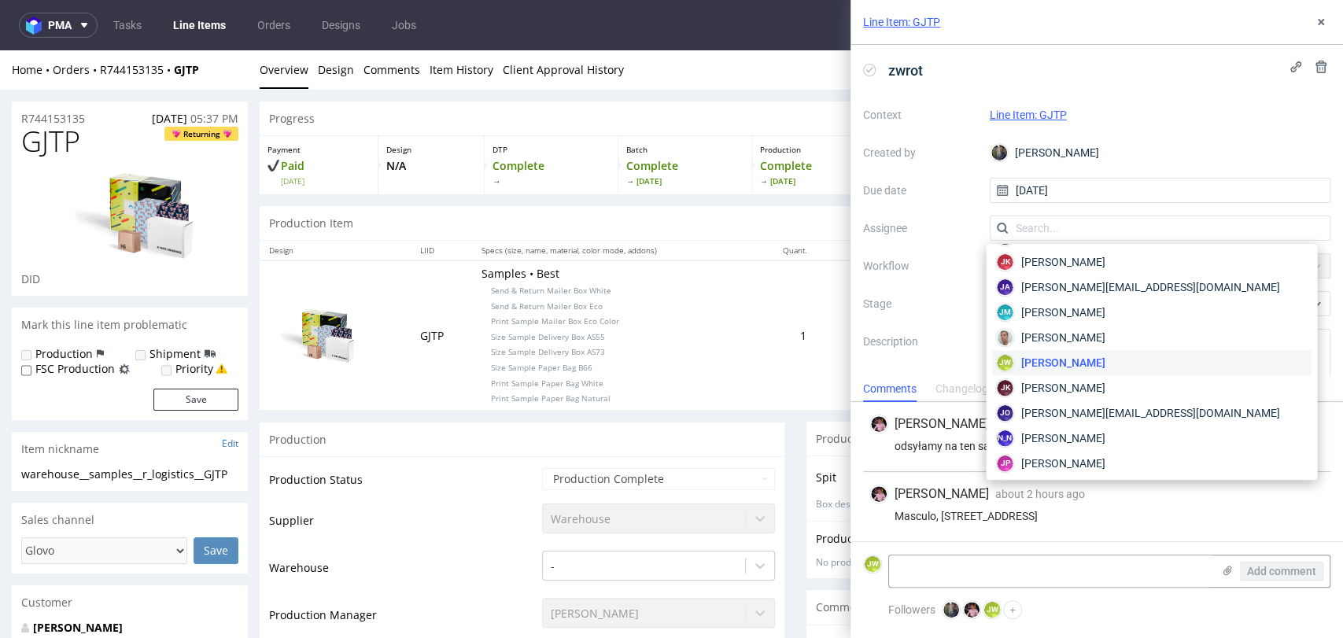
click at [931, 159] on label "Created by" at bounding box center [920, 152] width 114 height 19
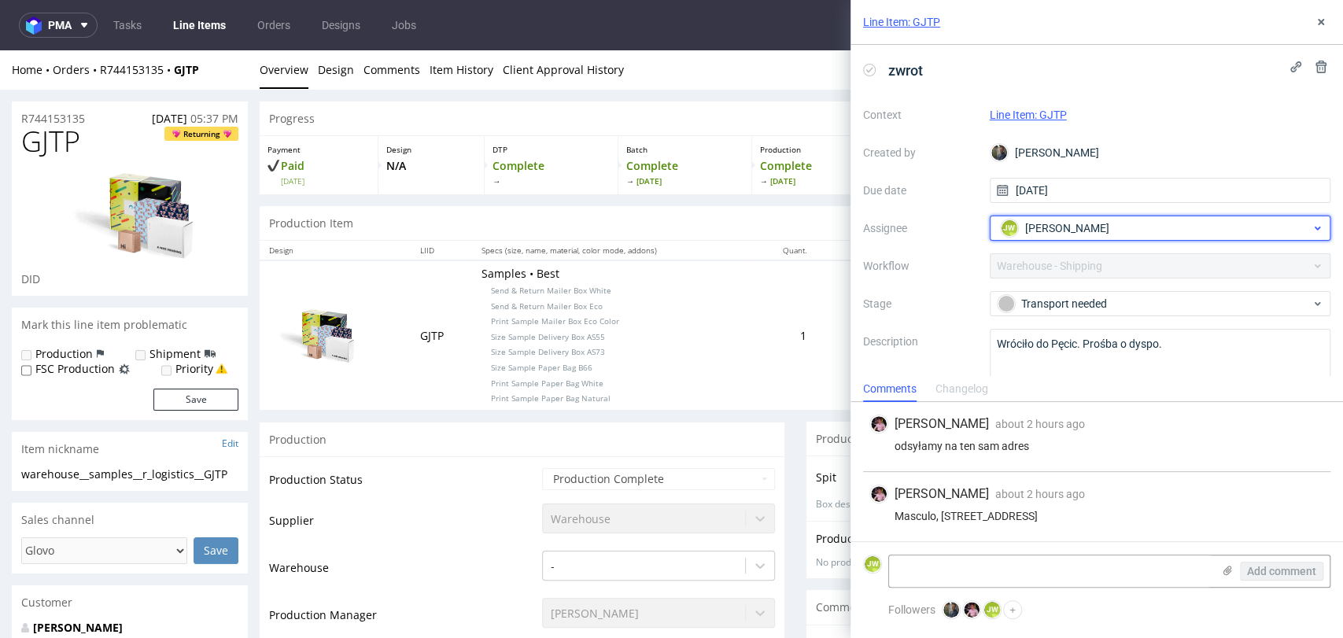
click at [1035, 225] on span "[PERSON_NAME]" at bounding box center [1067, 228] width 84 height 16
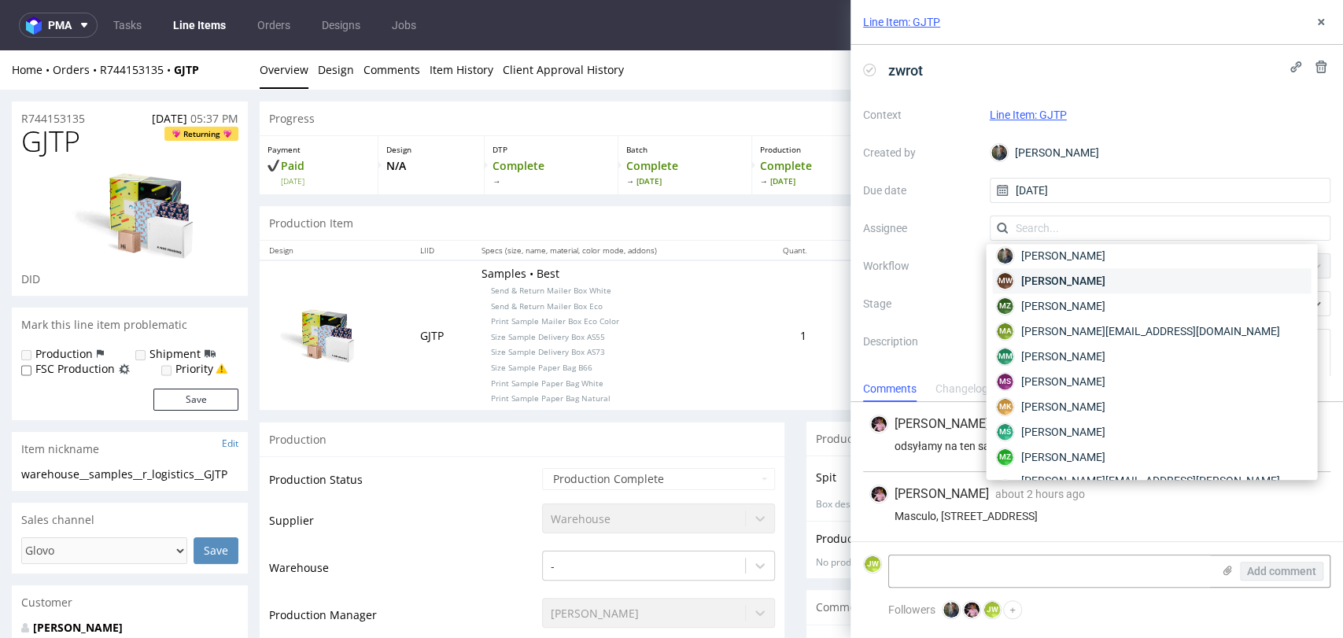
scroll to position [2034, 0]
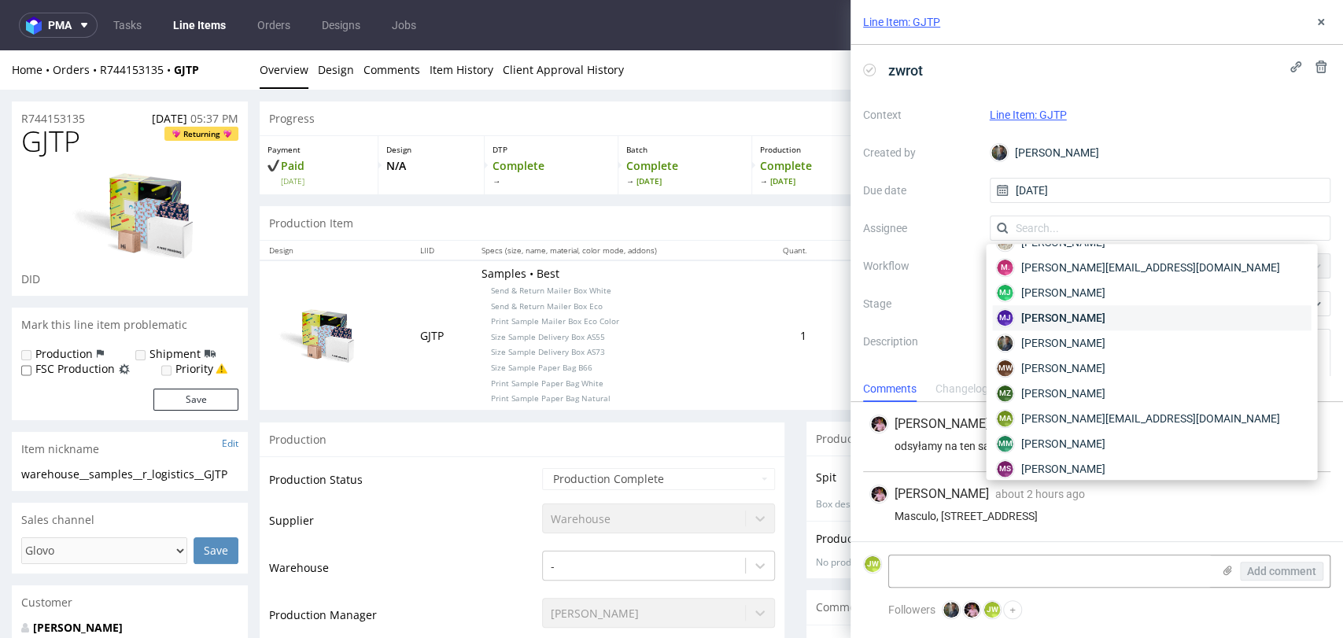
click at [1045, 318] on span "[PERSON_NAME]" at bounding box center [1062, 318] width 84 height 16
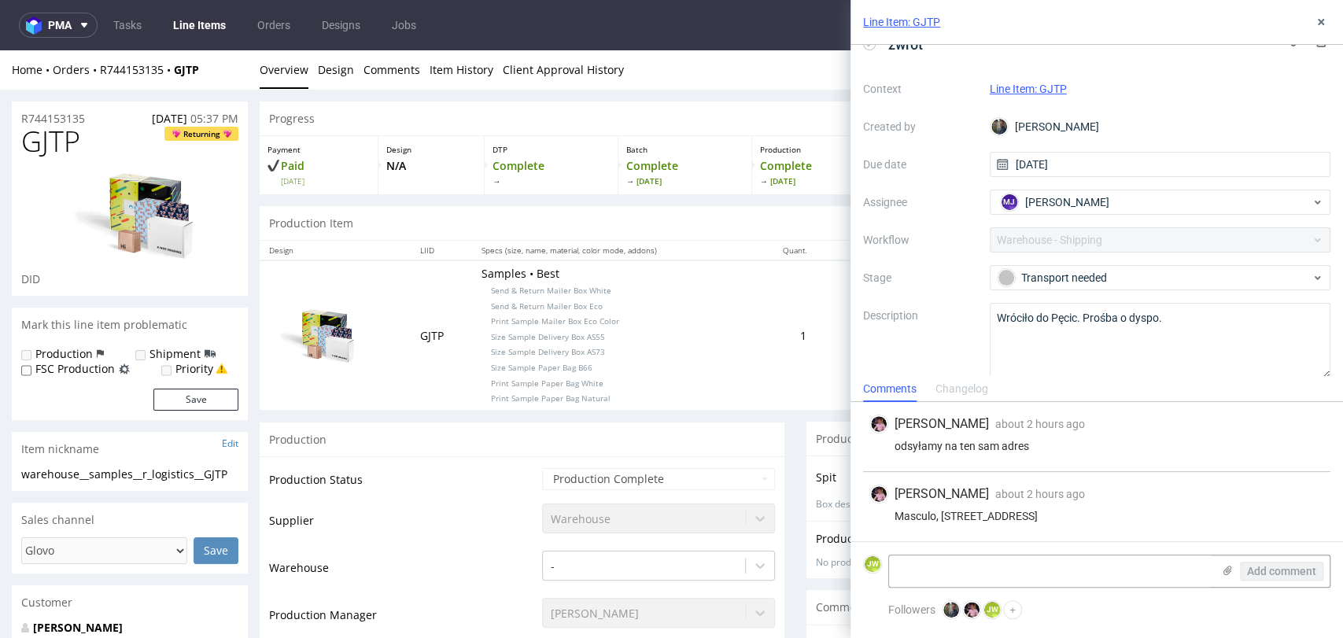
scroll to position [41, 0]
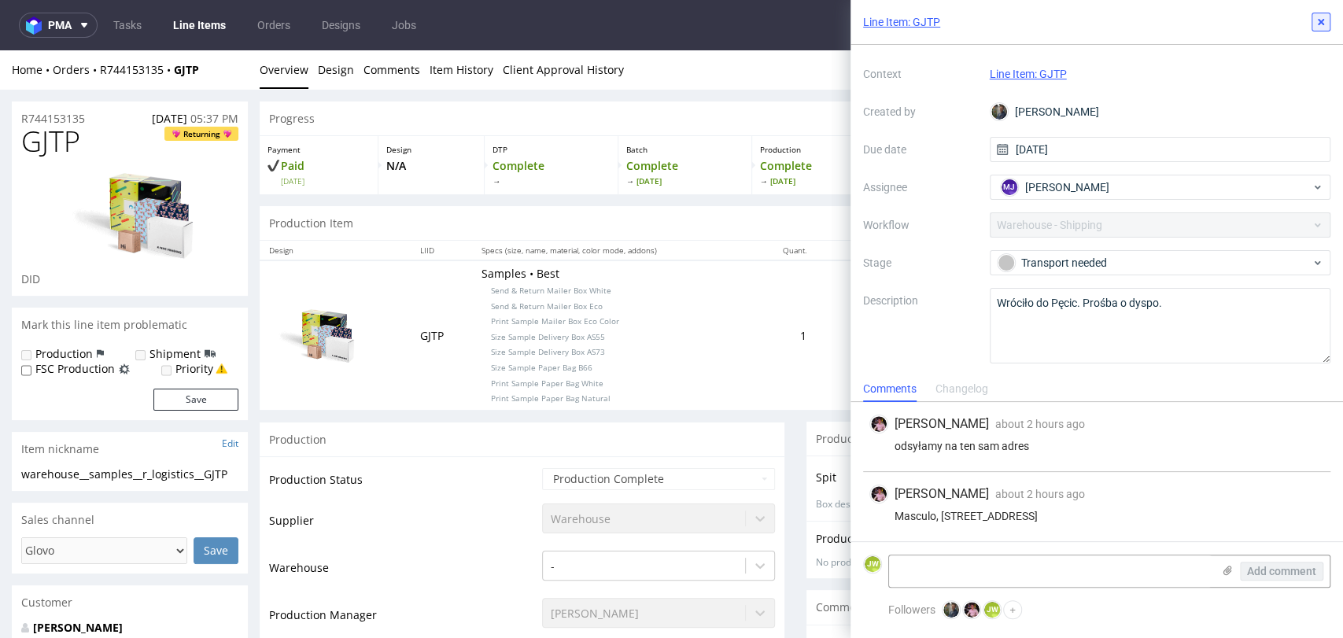
click at [1318, 26] on icon at bounding box center [1320, 22] width 13 height 13
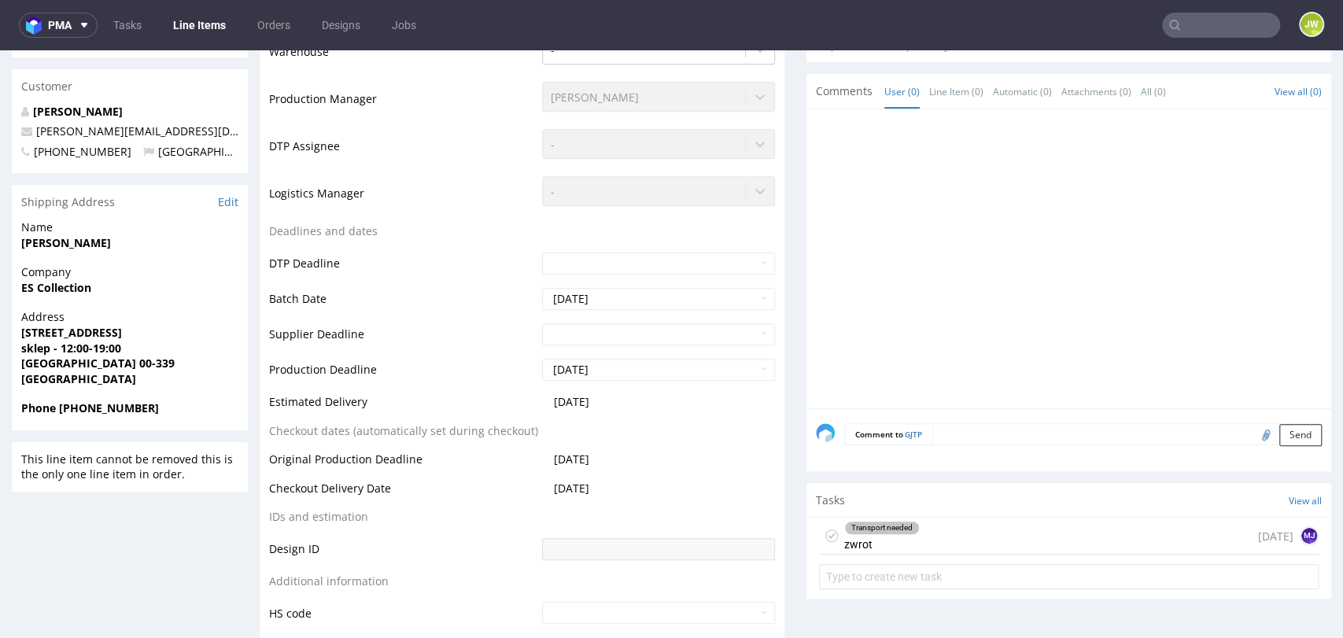
scroll to position [699, 0]
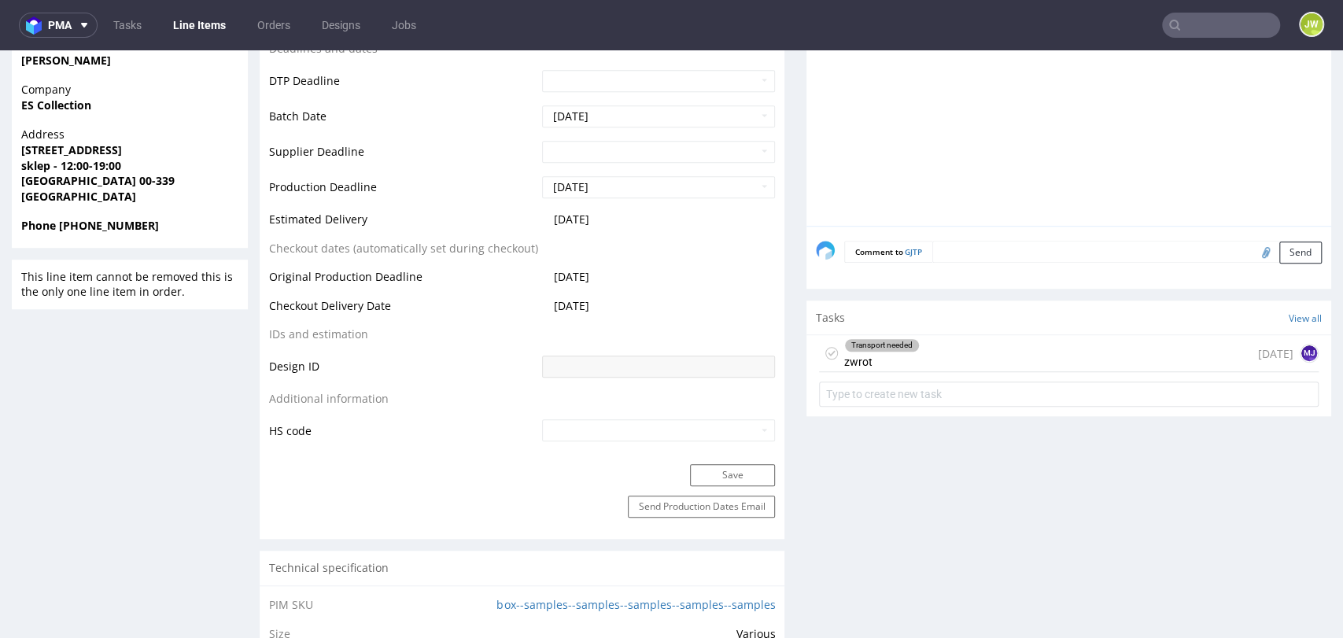
click at [891, 348] on div "Transport needed" at bounding box center [882, 345] width 74 height 13
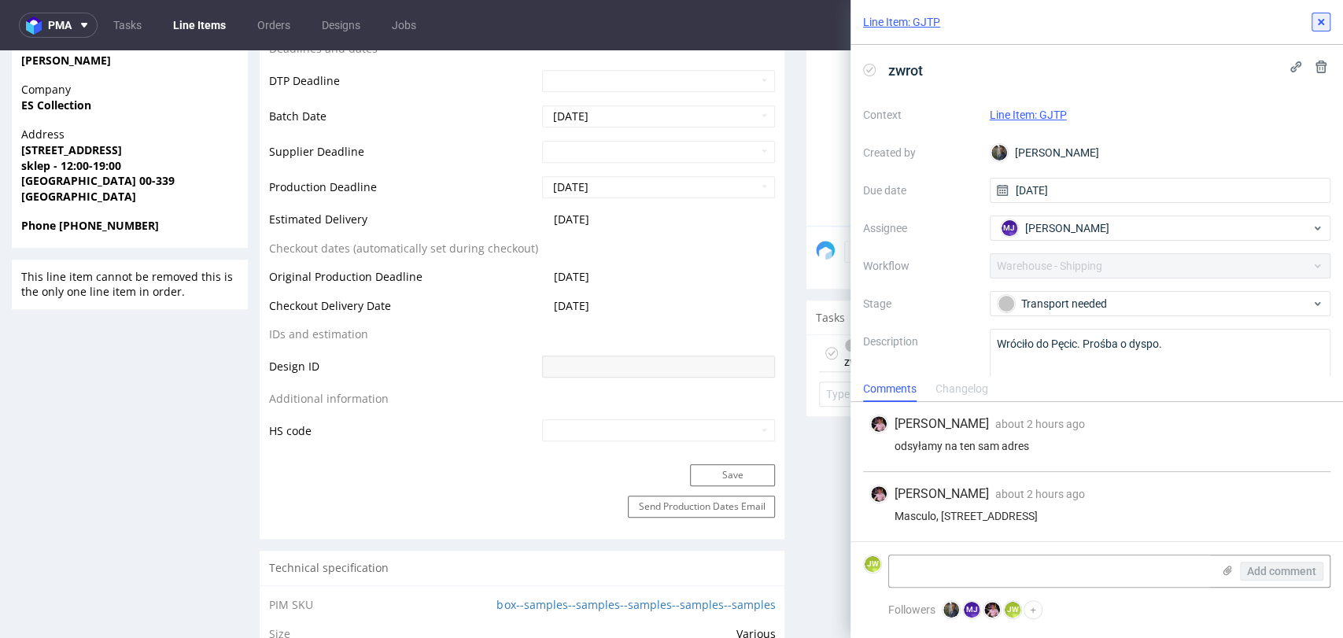
click at [1316, 20] on icon at bounding box center [1320, 22] width 13 height 13
